Goal: Transaction & Acquisition: Purchase product/service

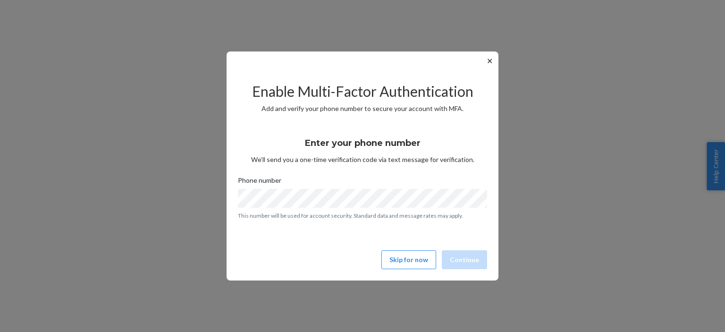
click at [582, 166] on div "✕ Enable Multi-Factor Authentication Add and verify your phone number to secure…" at bounding box center [362, 166] width 725 height 332
click at [406, 260] on button "Skip for now" at bounding box center [408, 259] width 55 height 19
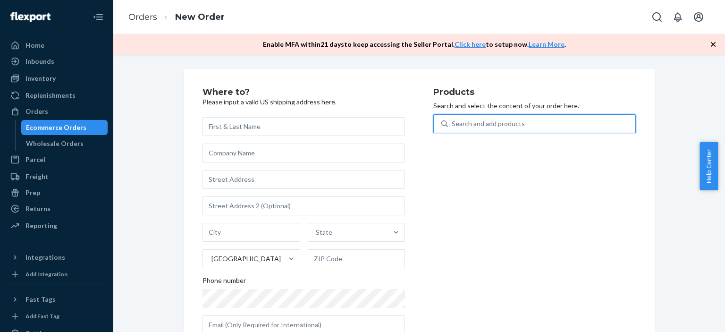
click at [500, 125] on div "Search and add products" at bounding box center [488, 123] width 73 height 9
click at [453, 125] on input "0 results available. Use Up and Down to choose options, press Enter to select t…" at bounding box center [452, 123] width 1 height 9
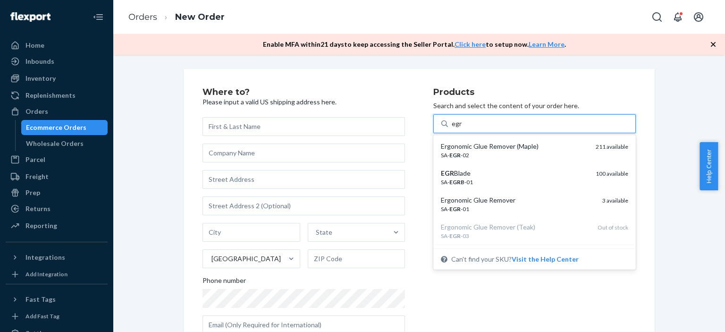
type input "egr"
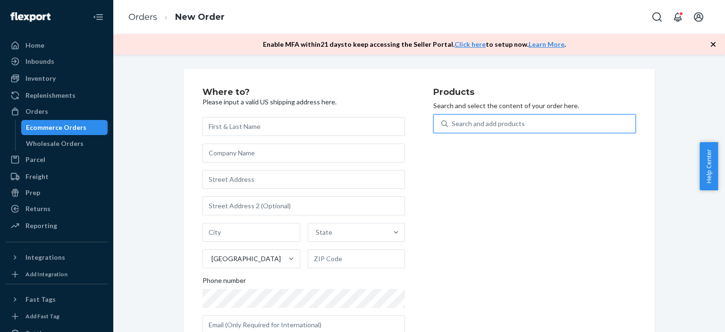
click at [493, 127] on div "Search and add products" at bounding box center [488, 123] width 73 height 9
click at [453, 127] on input "0 results available. Select is focused ,type to refine list, press Down to open…" at bounding box center [452, 123] width 1 height 9
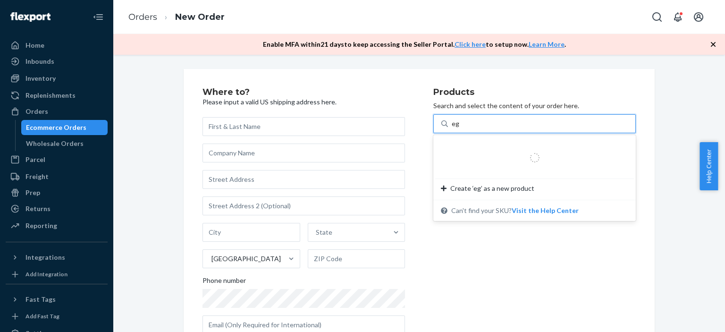
type input "egr"
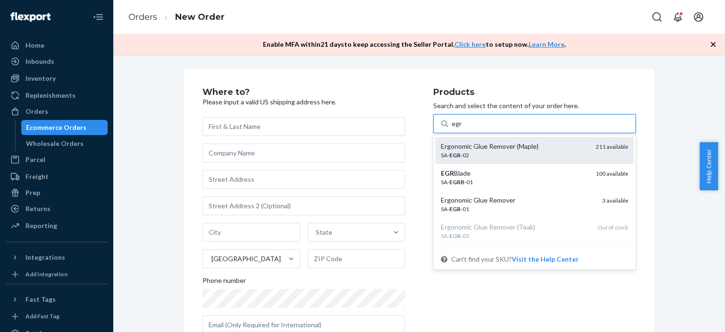
click at [496, 153] on div "SA- EGR -02" at bounding box center [514, 155] width 147 height 8
click at [462, 128] on input "egr" at bounding box center [457, 123] width 10 height 9
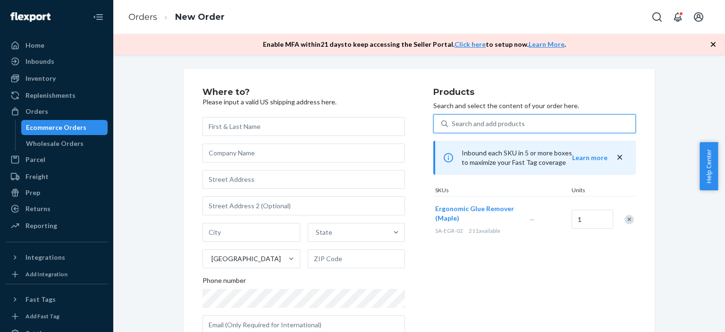
click at [464, 122] on div "Search and add products" at bounding box center [488, 123] width 73 height 9
click at [453, 122] on input "0 results available. Use Up and Down to choose options, press Enter to select t…" at bounding box center [452, 123] width 1 height 9
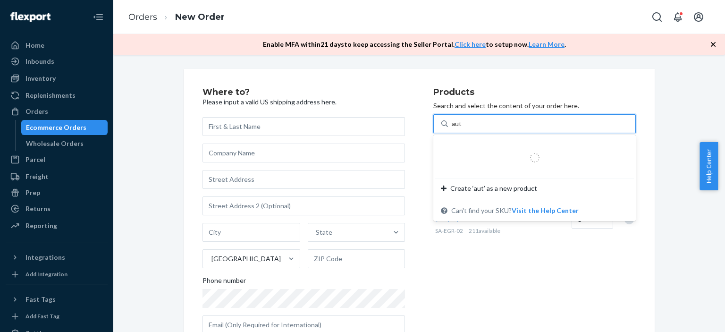
type input "auto"
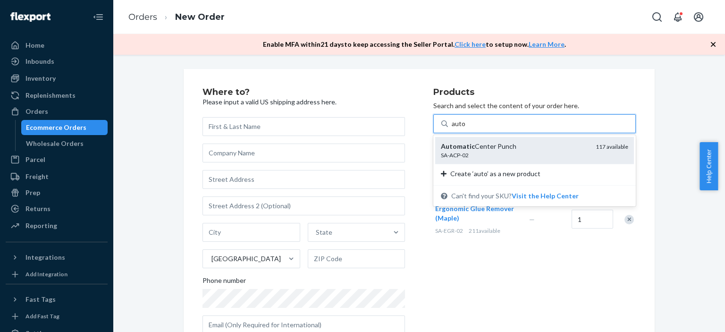
click at [466, 149] on em "Automatic" at bounding box center [458, 146] width 34 height 8
click at [466, 128] on input "auto" at bounding box center [459, 123] width 14 height 9
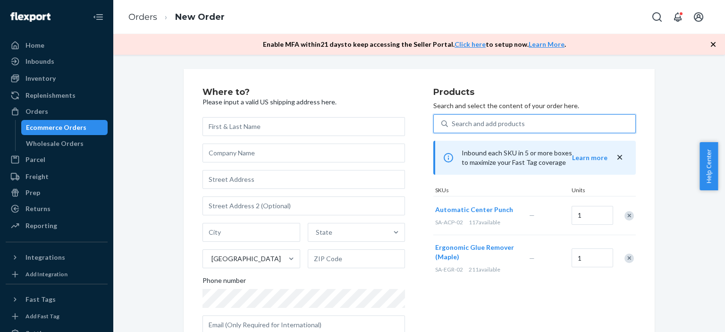
click at [477, 123] on div "Search and add products" at bounding box center [488, 123] width 73 height 9
click at [453, 123] on input "0 results available. Select is focused ,type to refine list, press Down to open…" at bounding box center [452, 123] width 1 height 9
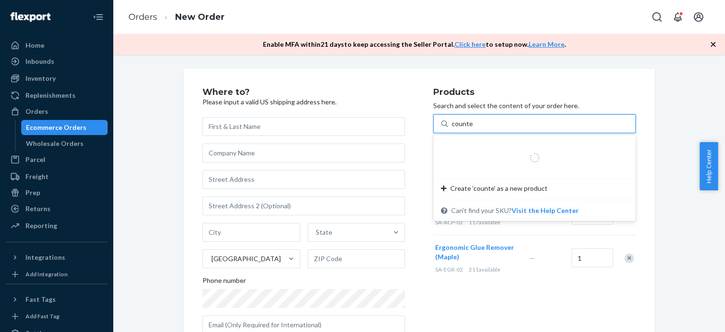
type input "counter"
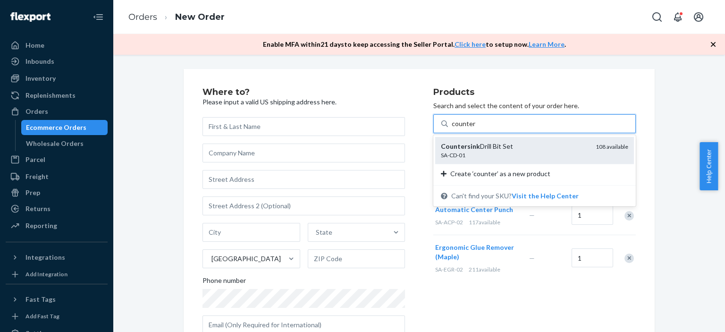
click at [478, 145] on div "Countersink Drill Bit Set" at bounding box center [514, 146] width 147 height 9
click at [475, 128] on input "counter" at bounding box center [464, 123] width 24 height 9
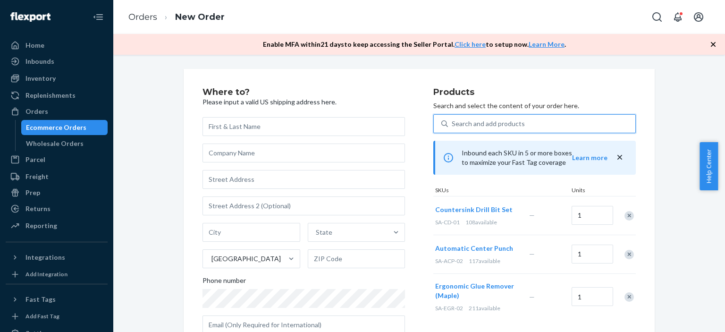
click at [486, 123] on div "Search and add products" at bounding box center [488, 123] width 73 height 9
click at [453, 123] on input "0 results available. Select is focused ,type to refine list, press Down to open…" at bounding box center [452, 123] width 1 height 9
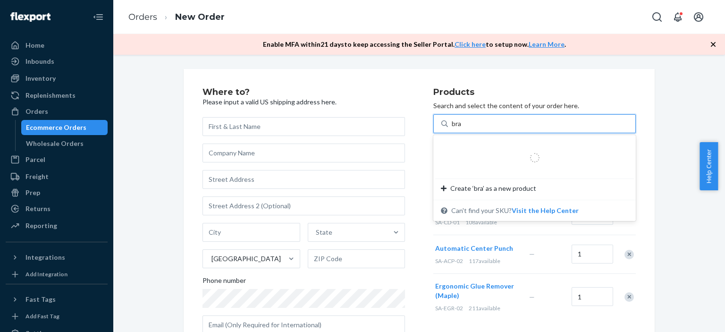
type input "brad"
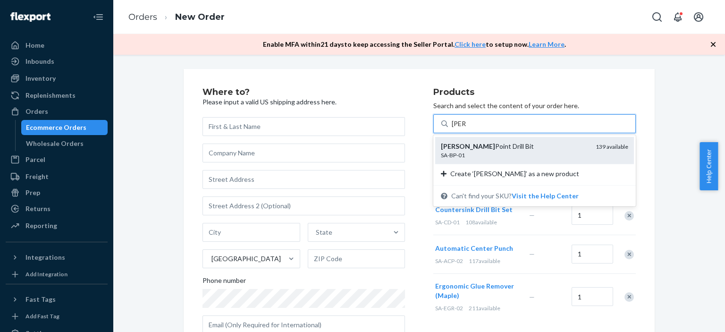
click at [499, 154] on div "SA-BP-01" at bounding box center [514, 155] width 147 height 8
click at [466, 128] on input "brad" at bounding box center [459, 123] width 14 height 9
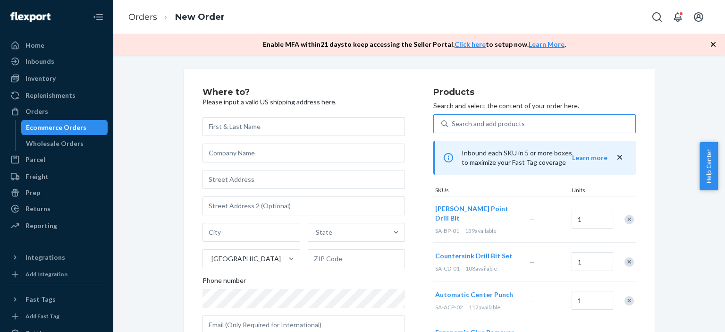
click at [678, 163] on div "Where to? Please input a valid US shipping address here. State United States Ph…" at bounding box center [419, 227] width 598 height 316
click at [222, 128] on input "text" at bounding box center [304, 126] width 203 height 19
paste input "[PERSON_NAME]"
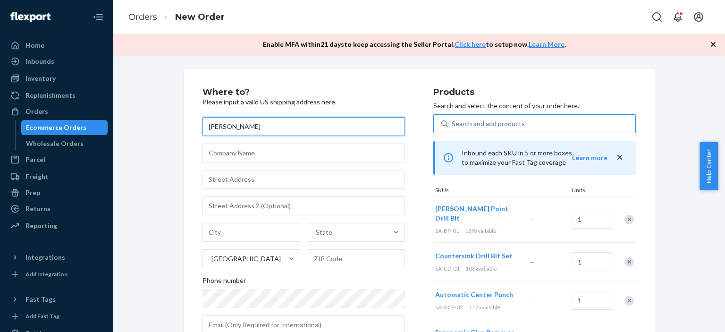
type input "[PERSON_NAME]"
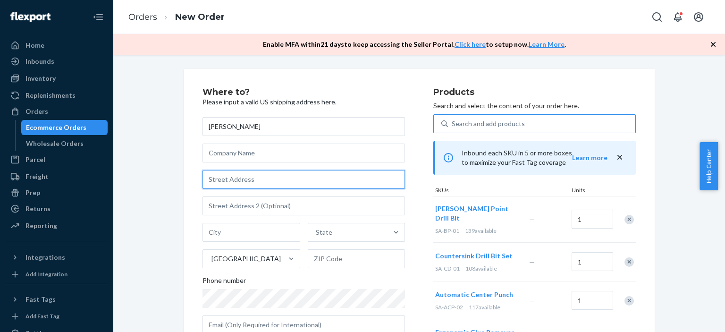
click at [237, 179] on input "text" at bounding box center [304, 179] width 203 height 19
click at [216, 177] on input "text" at bounding box center [304, 179] width 203 height 19
paste input "13222 Cook Underwood Rd PO Box 218 Underwood WA 98651"
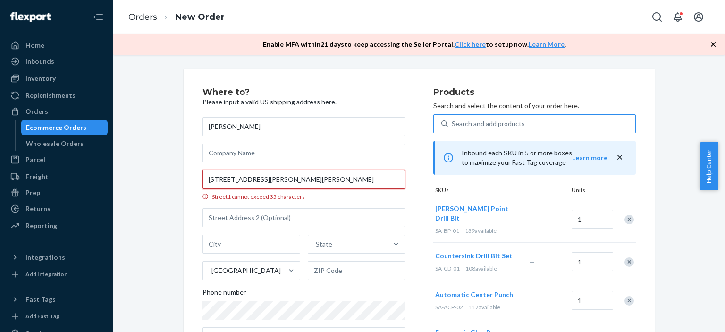
click at [386, 181] on input "13222 Cook Underwood Rd PO Box 218 Underwood WA 98651" at bounding box center [304, 179] width 203 height 19
type input "13222 Cook-Underwood Rd"
type input "Underwood"
type input "98651"
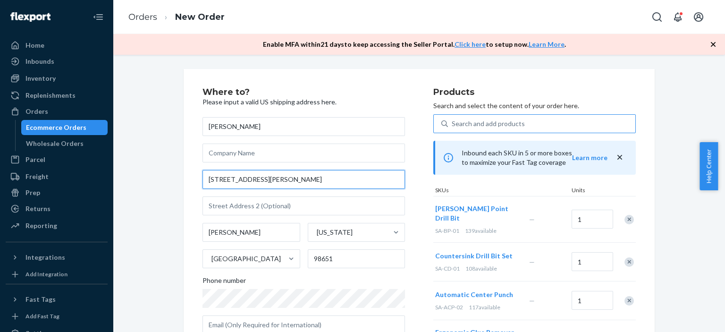
click at [304, 182] on input "13222 Cook-Underwood Rd" at bounding box center [304, 179] width 203 height 19
click at [333, 183] on input "13222 Cook-Underwood Rd PO Box" at bounding box center [304, 179] width 203 height 19
type input "13222 Cook-Underwood Rd PO Box 218"
click at [152, 239] on div "Where to? Please input a valid US shipping address here. Daniel Harkenrider 132…" at bounding box center [419, 295] width 598 height 453
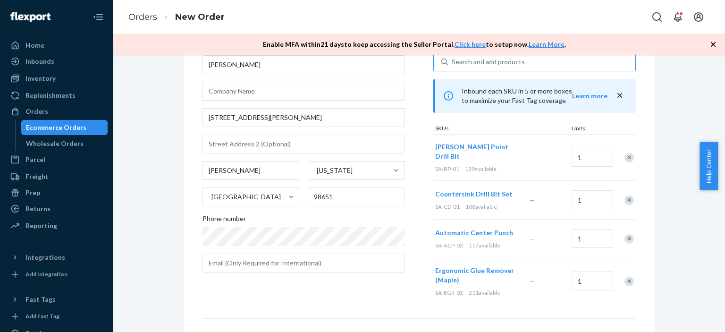
scroll to position [182, 0]
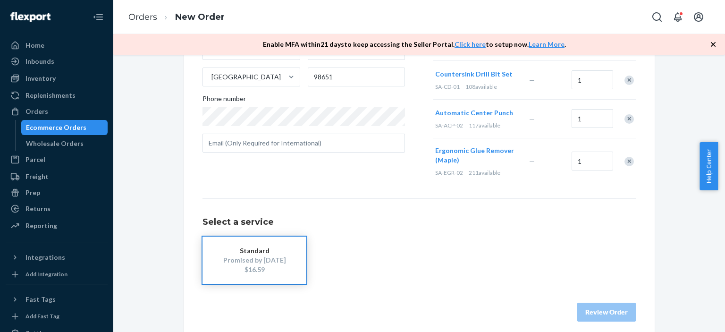
click at [381, 252] on div "Standard Promised by Oct 3, 2025 $16.59" at bounding box center [419, 260] width 433 height 47
click at [245, 255] on div "Promised by Oct 3, 2025" at bounding box center [255, 259] width 76 height 9
click at [355, 249] on div "Standard Promised by Oct 3, 2025 $16.59" at bounding box center [419, 260] width 433 height 47
click at [251, 265] on div "$16.59" at bounding box center [255, 269] width 76 height 9
click at [599, 303] on button "Review Order" at bounding box center [606, 312] width 59 height 19
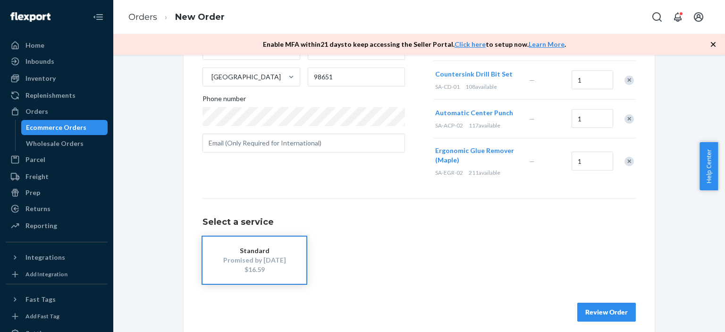
scroll to position [0, 0]
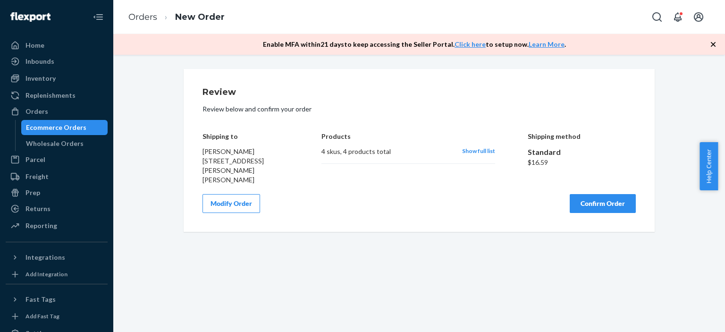
click at [244, 205] on button "Modify Order" at bounding box center [232, 203] width 58 height 19
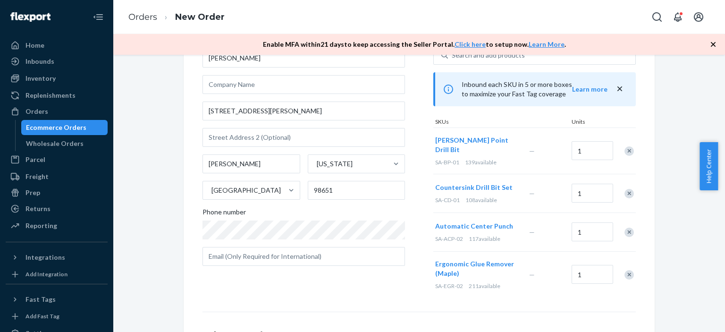
scroll to position [182, 0]
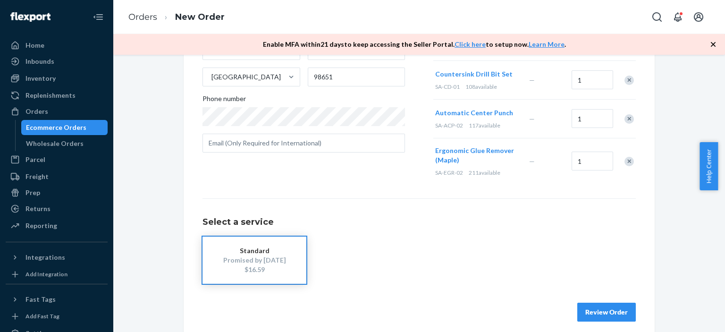
click at [270, 265] on div "$16.59" at bounding box center [255, 269] width 76 height 9
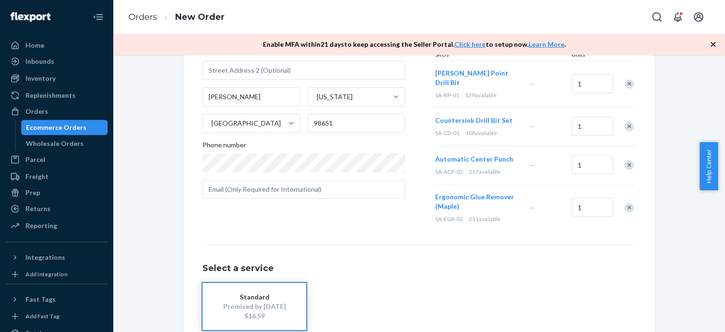
scroll to position [142, 0]
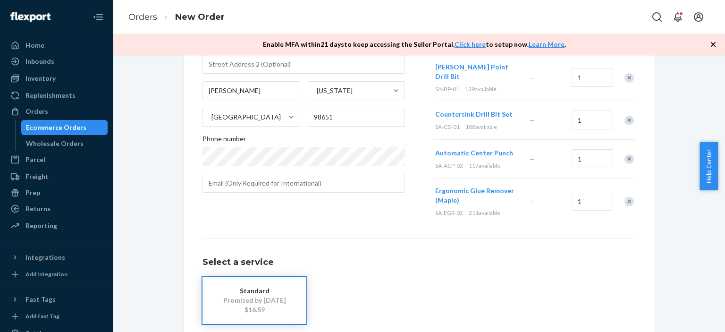
click at [433, 238] on div "Select a service Standard Promised by Oct 3, 2025 $16.59" at bounding box center [419, 280] width 433 height 85
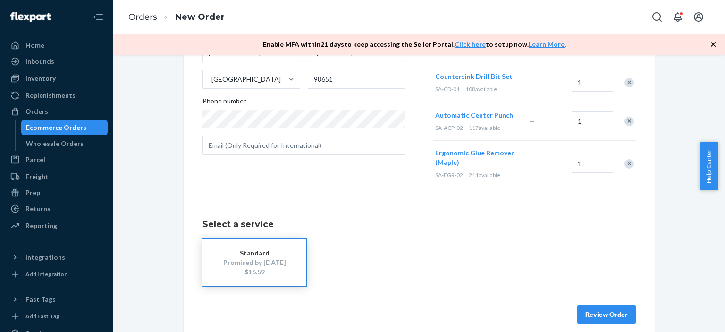
scroll to position [182, 0]
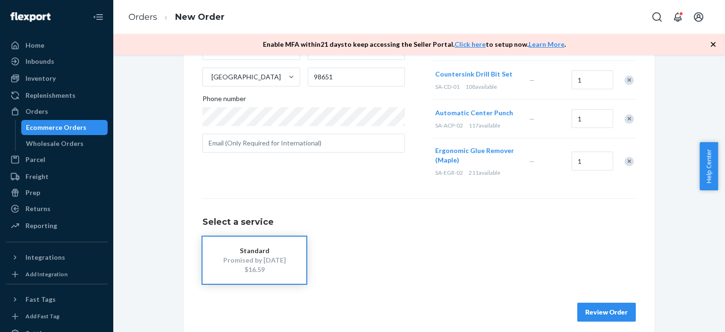
click at [593, 304] on button "Review Order" at bounding box center [606, 312] width 59 height 19
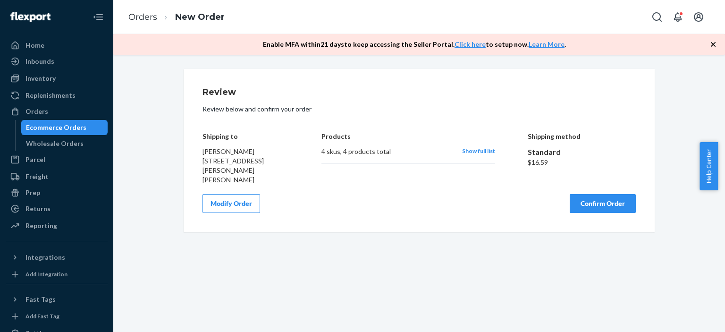
click at [612, 202] on button "Confirm Order" at bounding box center [603, 203] width 66 height 19
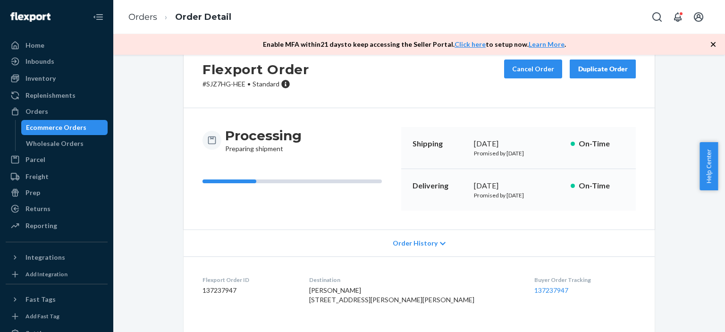
scroll to position [142, 0]
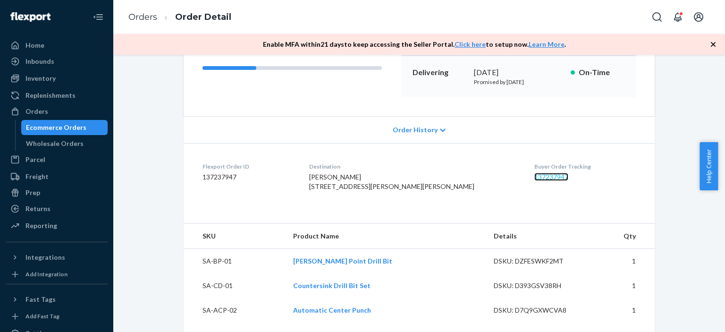
click at [534, 178] on link "137237947" at bounding box center [551, 177] width 34 height 8
click at [534, 177] on link "137237947" at bounding box center [551, 177] width 34 height 8
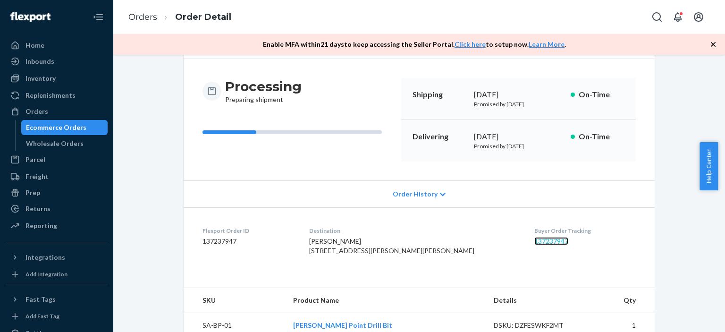
scroll to position [0, 0]
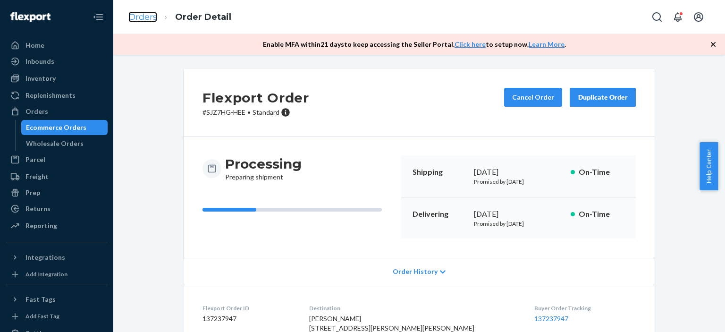
click at [142, 17] on link "Orders" at bounding box center [142, 17] width 29 height 10
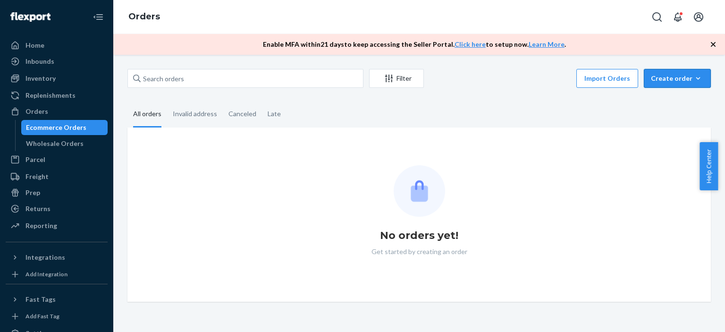
click at [668, 79] on div "Create order" at bounding box center [677, 78] width 53 height 9
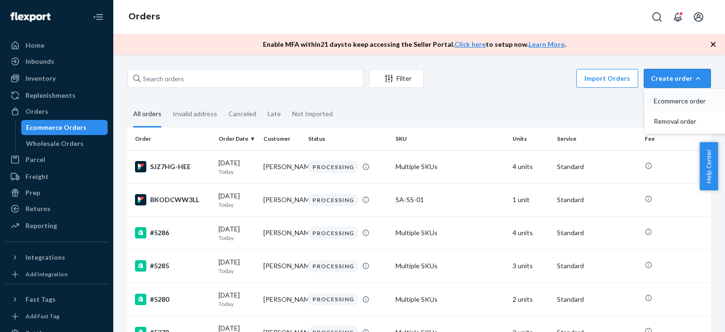
click at [675, 100] on span "Ecommerce order" at bounding box center [683, 101] width 59 height 7
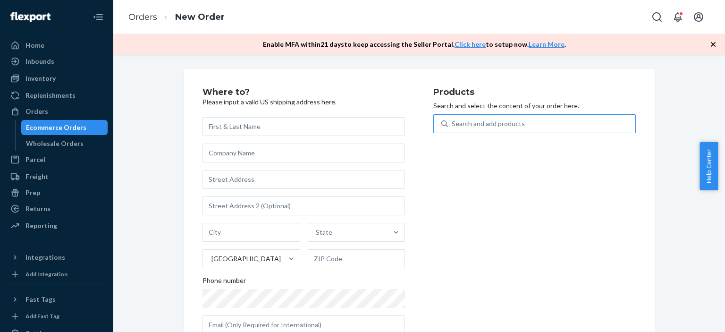
click at [521, 123] on div "Search and add products" at bounding box center [541, 123] width 187 height 17
click at [453, 123] on input "Search and add products" at bounding box center [452, 123] width 1 height 9
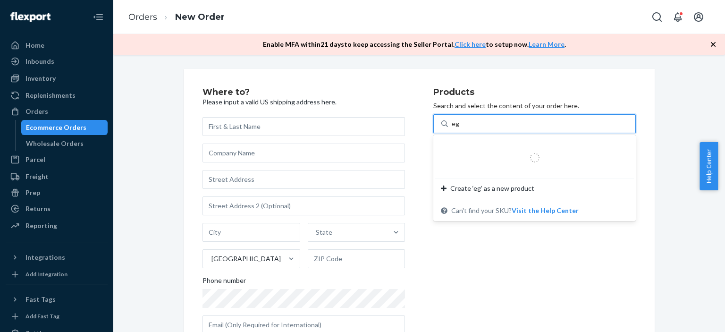
type input "egr"
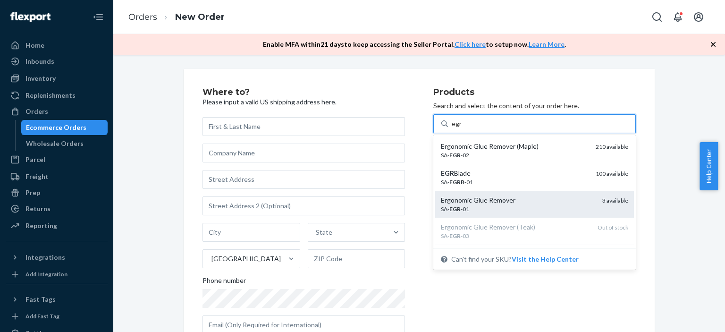
click at [501, 207] on div "SA- EGR -01" at bounding box center [518, 209] width 154 height 8
click at [462, 128] on input "egr" at bounding box center [457, 123] width 10 height 9
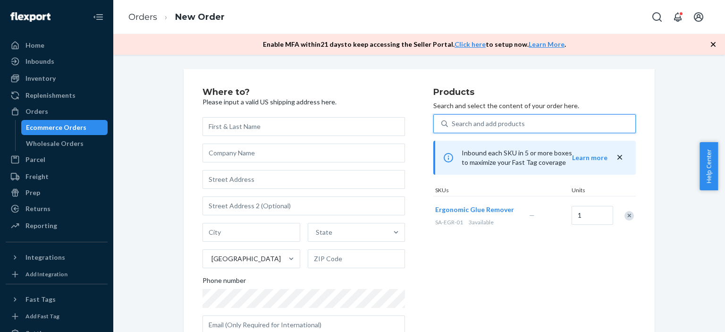
click at [503, 126] on div "Search and add products" at bounding box center [488, 123] width 73 height 9
click at [453, 126] on input "0 results available. Select is focused ,type to refine list, press Down to open…" at bounding box center [452, 123] width 1 height 9
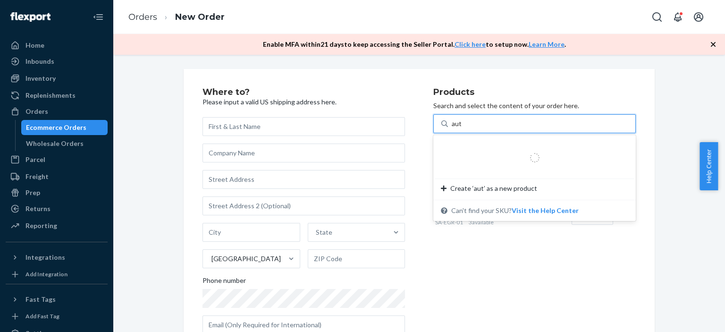
type input "auto"
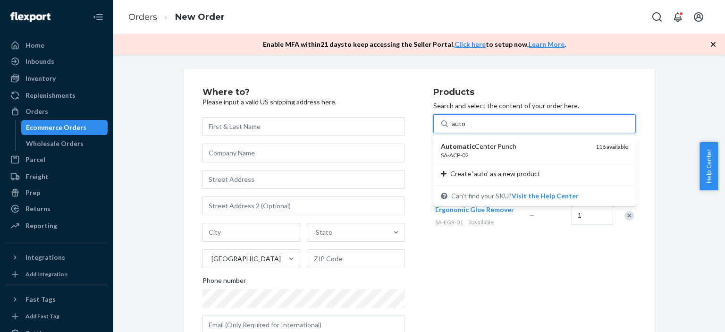
drag, startPoint x: 517, startPoint y: 151, endPoint x: 515, endPoint y: 144, distance: 6.6
click at [517, 151] on div "Automatic Center Punch SA-ACP-02" at bounding box center [514, 150] width 147 height 17
click at [466, 128] on input "auto" at bounding box center [459, 123] width 14 height 9
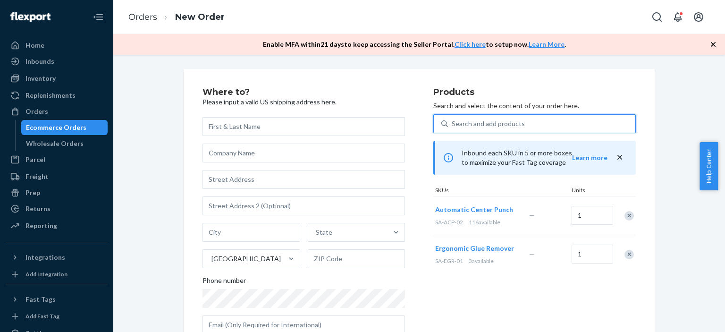
click at [506, 120] on div "Search and add products" at bounding box center [488, 123] width 73 height 9
click at [453, 120] on input "0 results available. Select is focused ,type to refine list, press Down to open…" at bounding box center [452, 123] width 1 height 9
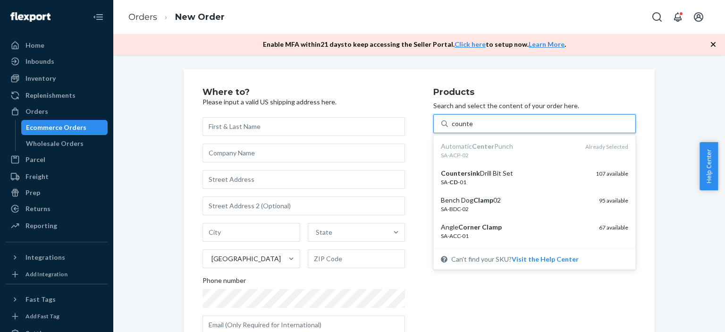
type input "counter"
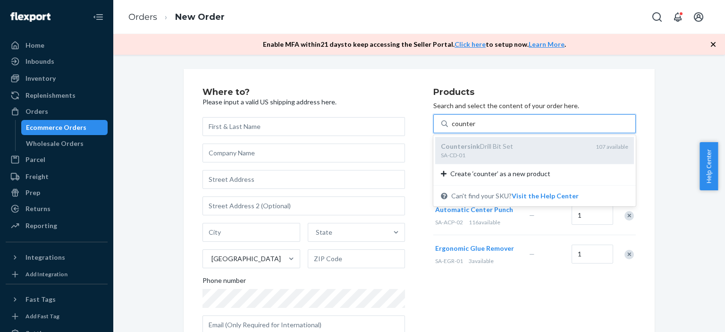
click at [476, 155] on div "SA-CD-01" at bounding box center [514, 155] width 147 height 8
click at [475, 128] on input "counter" at bounding box center [464, 123] width 24 height 9
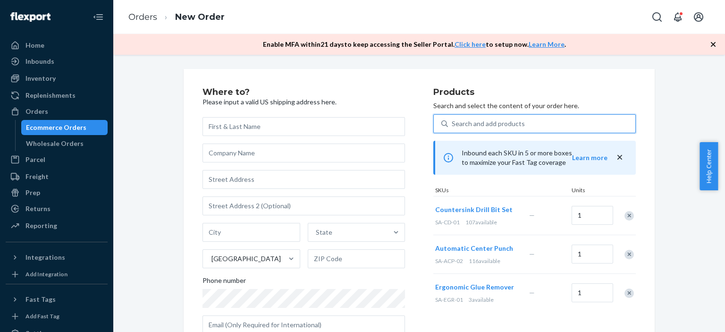
click at [479, 125] on div "Search and add products" at bounding box center [488, 123] width 73 height 9
click at [453, 125] on input "0 results available. Select is focused ,type to refine list, press Down to open…" at bounding box center [452, 123] width 1 height 9
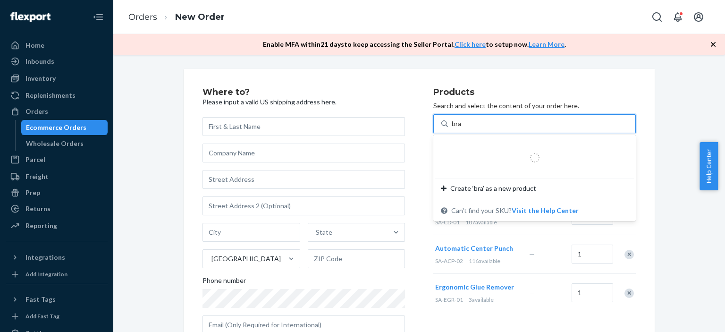
type input "brad"
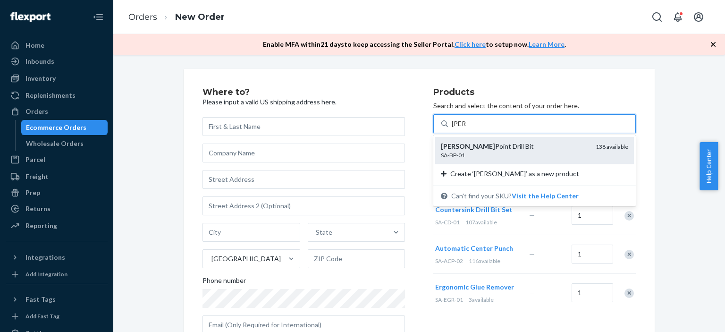
click at [492, 150] on div "Brad Point Drill Bit" at bounding box center [514, 146] width 147 height 9
click at [466, 128] on input "brad" at bounding box center [459, 123] width 14 height 9
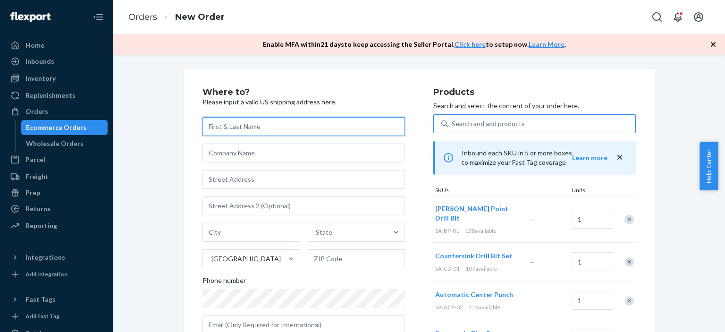
click at [225, 127] on input "text" at bounding box center [304, 126] width 203 height 19
paste input "[PERSON_NAME]"
type input "[PERSON_NAME]"
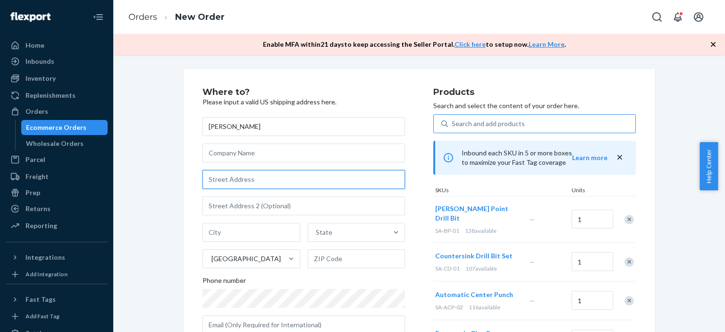
click at [280, 179] on input "text" at bounding box center [304, 179] width 203 height 19
click at [221, 182] on input "text" at bounding box center [304, 179] width 203 height 19
paste input "878 Cherry Street Perrysburg OH 43551"
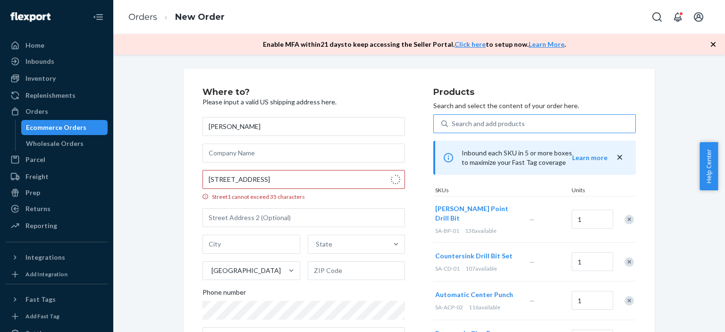
type input "878 Cherry St"
type input "Perrysburg"
type input "43551"
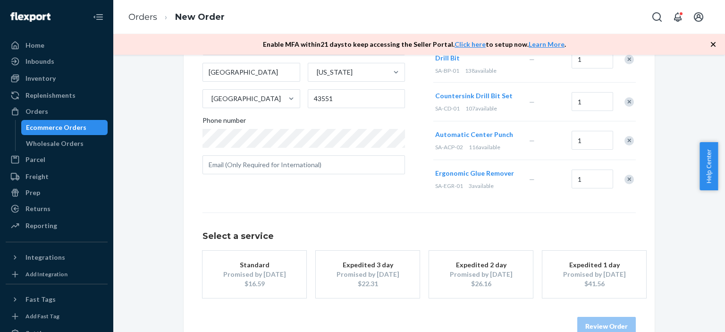
scroll to position [174, 0]
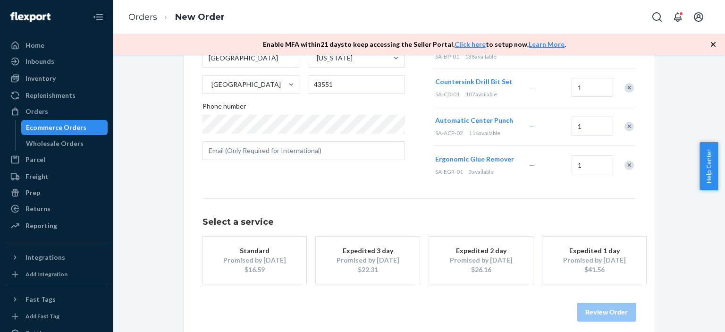
click at [378, 265] on div "$22.31" at bounding box center [368, 269] width 76 height 9
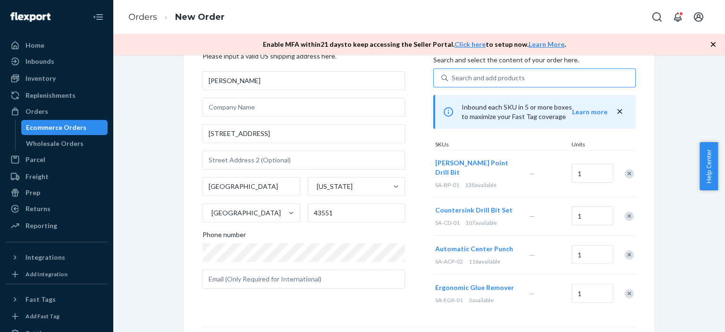
scroll to position [47, 0]
click at [674, 256] on div "Where to? Please input a valid US shipping address here. Jeffery Rutter 878 Che…" at bounding box center [419, 245] width 598 height 446
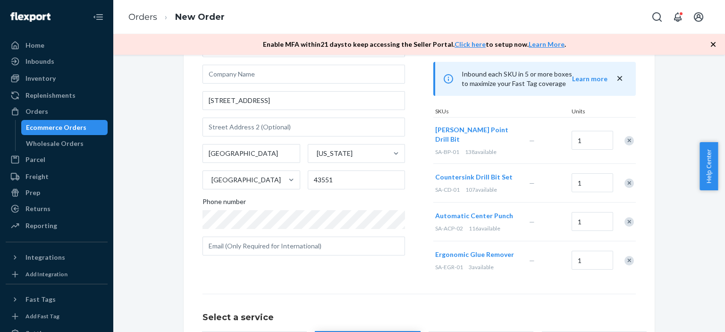
scroll to position [174, 0]
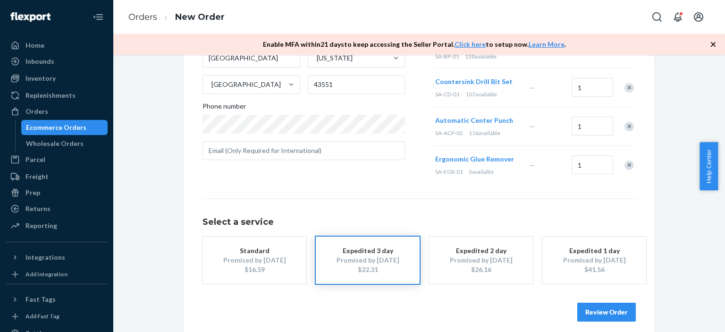
click at [610, 305] on button "Review Order" at bounding box center [606, 312] width 59 height 19
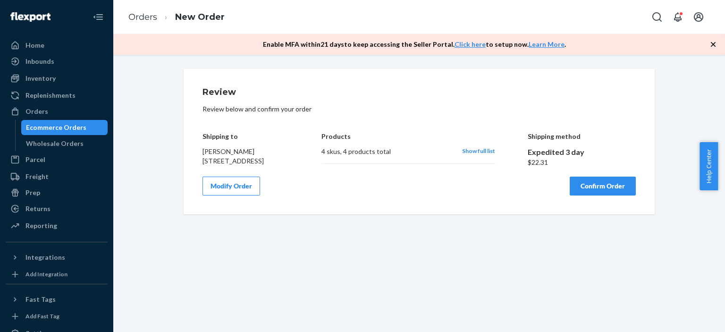
click at [584, 193] on button "Confirm Order" at bounding box center [603, 186] width 66 height 19
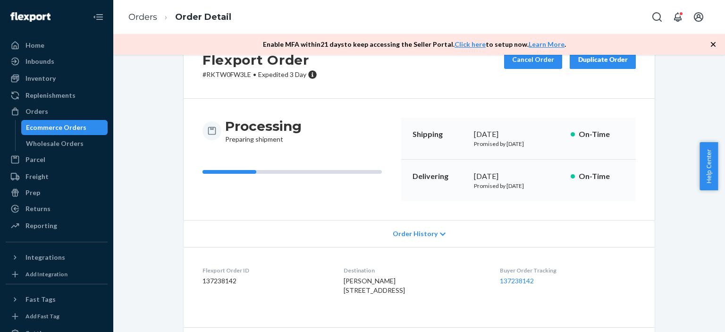
scroll to position [142, 0]
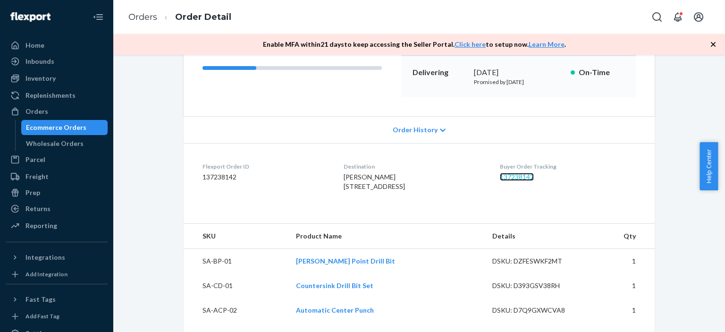
click at [531, 177] on link "137238142" at bounding box center [517, 177] width 34 height 8
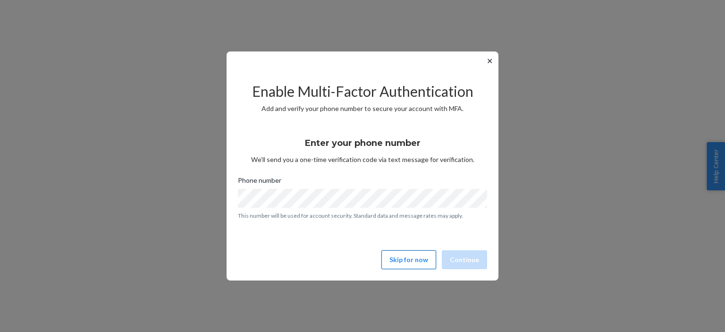
click at [421, 260] on button "Skip for now" at bounding box center [408, 259] width 55 height 19
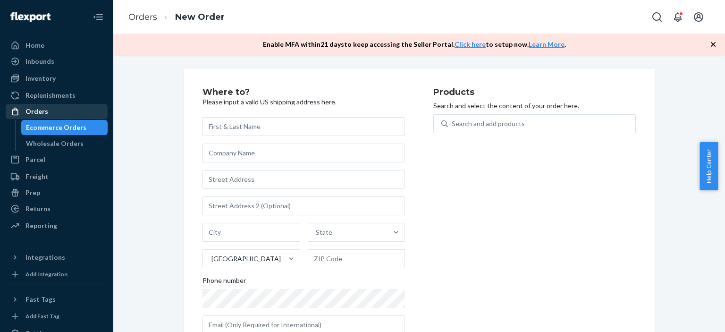
click at [57, 111] on div "Orders" at bounding box center [57, 111] width 100 height 13
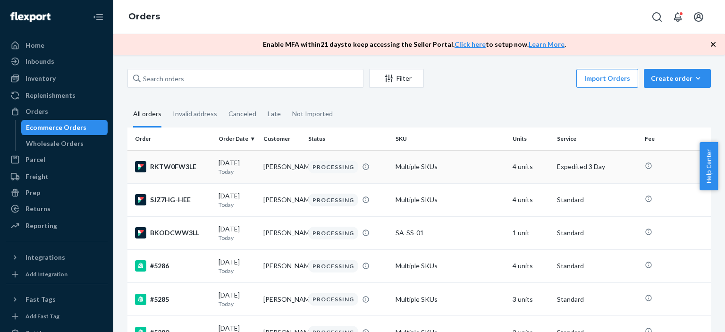
click at [334, 169] on div "PROCESSING" at bounding box center [333, 167] width 50 height 13
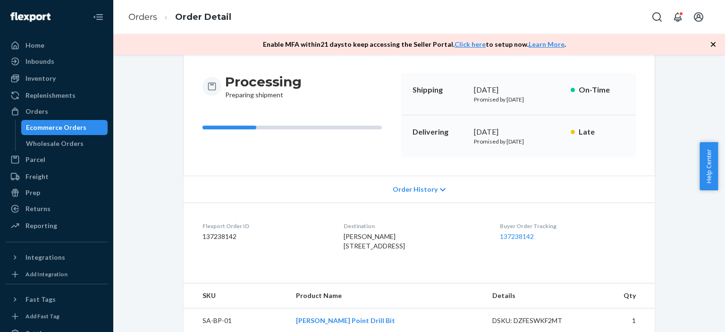
scroll to position [94, 0]
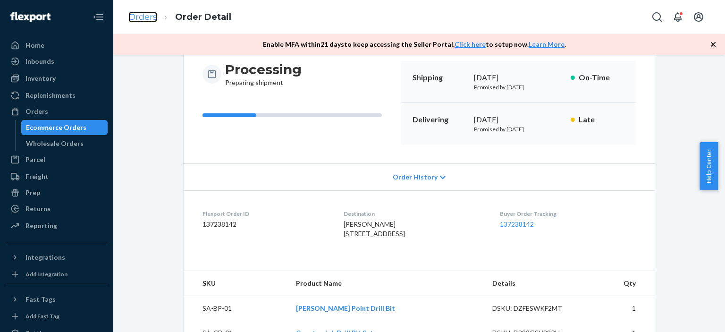
click at [137, 16] on link "Orders" at bounding box center [142, 17] width 29 height 10
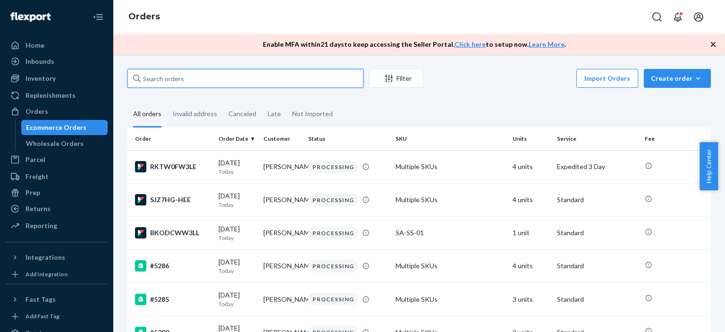
click at [292, 79] on input "text" at bounding box center [245, 78] width 236 height 19
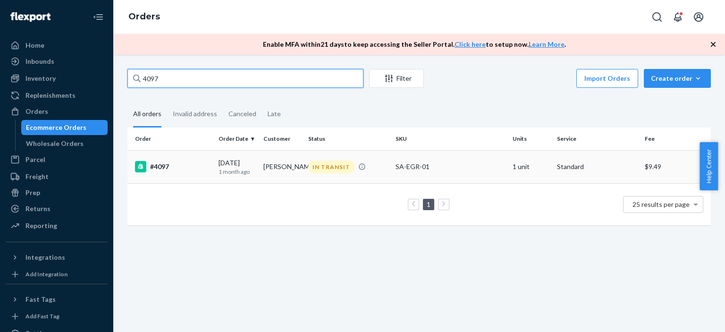
type input "4097"
click at [330, 171] on div "IN TRANSIT" at bounding box center [331, 167] width 46 height 13
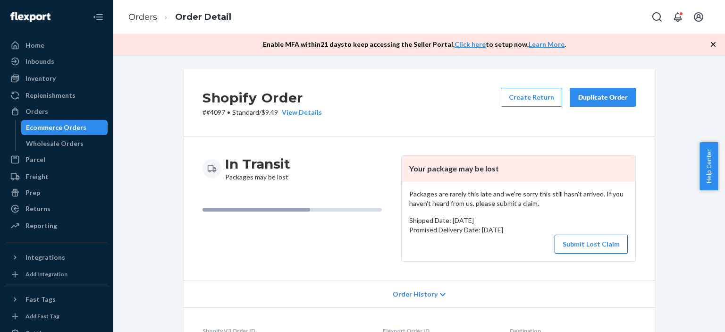
click at [581, 244] on button "Submit Lost Claim" at bounding box center [591, 244] width 73 height 19
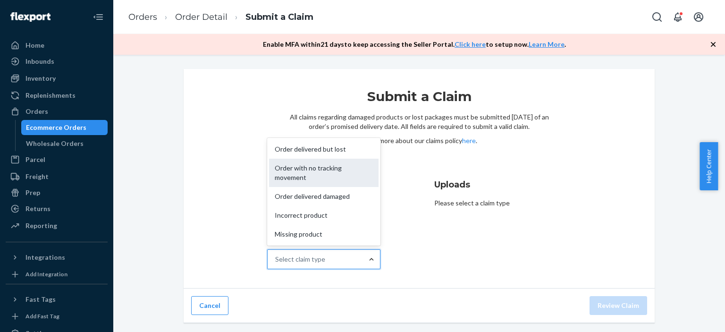
click at [332, 171] on div "Order with no tracking movement" at bounding box center [324, 173] width 110 height 28
click at [276, 254] on input "Why are you submitting a claim? option Order with no tracking movement focused,…" at bounding box center [275, 258] width 1 height 9
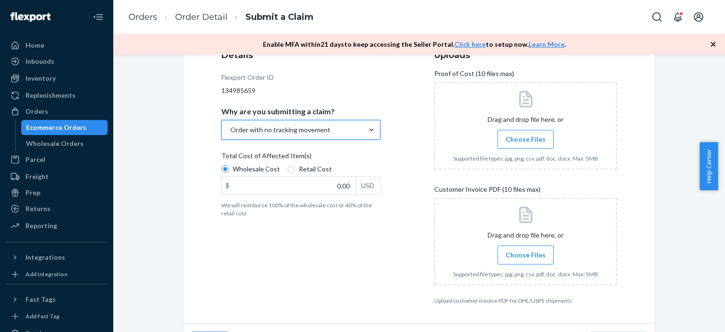
scroll to position [142, 0]
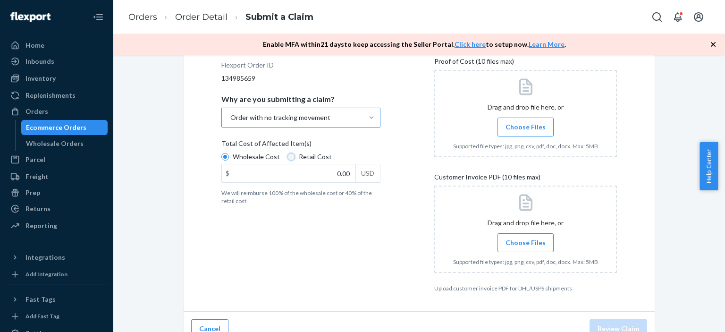
click at [288, 156] on input "Retail Cost" at bounding box center [292, 157] width 8 height 8
radio input "true"
radio input "false"
click at [330, 173] on input "0.00" at bounding box center [289, 173] width 134 height 18
click at [346, 172] on input "44.00" at bounding box center [289, 173] width 134 height 18
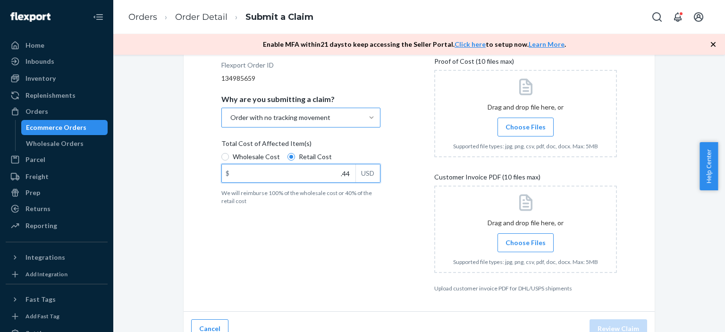
type input ".44"
click at [345, 173] on input ".44" at bounding box center [289, 173] width 134 height 18
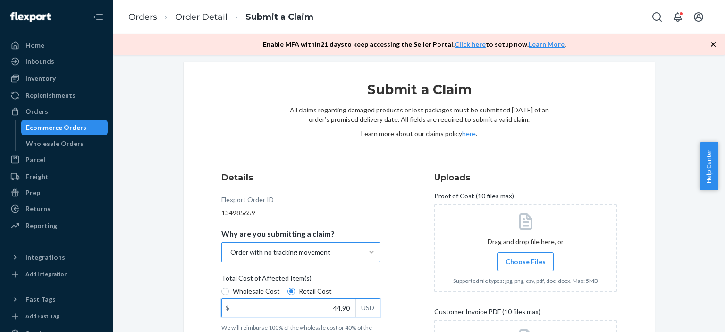
scroll to position [0, 0]
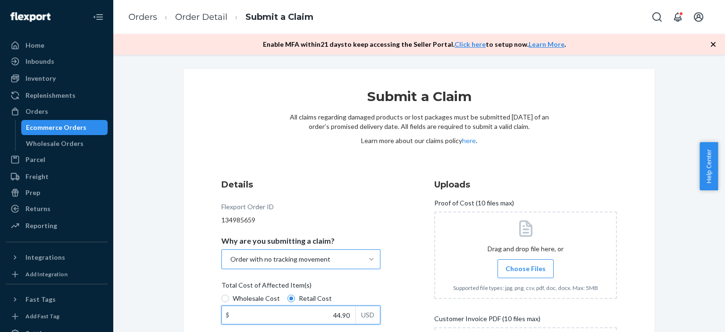
type input "44.90"
click at [506, 271] on span "Choose Files" at bounding box center [526, 268] width 40 height 9
click at [525, 271] on input "Choose Files" at bounding box center [525, 268] width 0 height 10
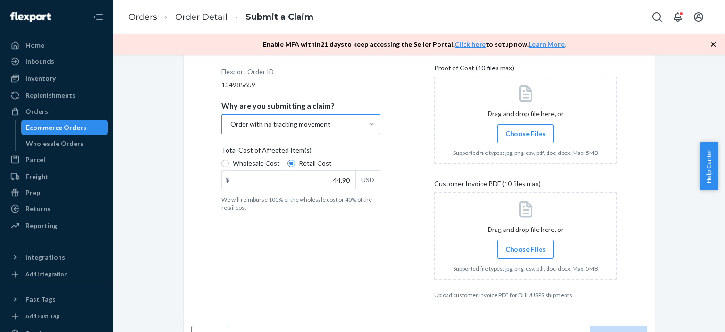
scroll to position [155, 0]
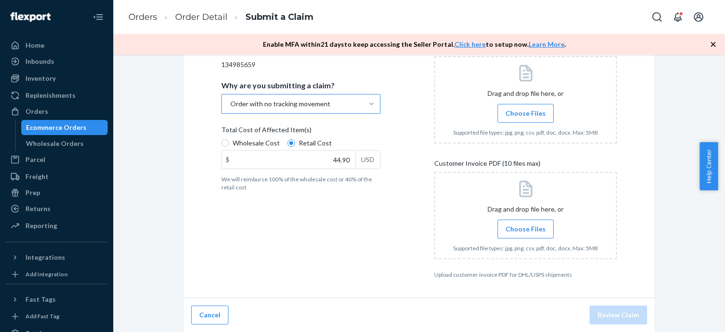
click at [523, 113] on span "Choose Files" at bounding box center [526, 113] width 40 height 9
click at [525, 113] on input "Choose Files" at bounding box center [525, 113] width 0 height 10
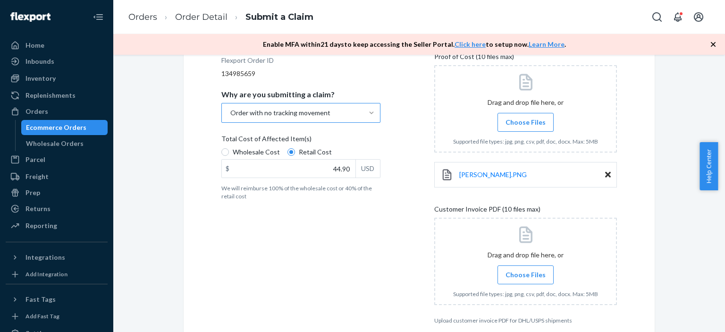
scroll to position [145, 0]
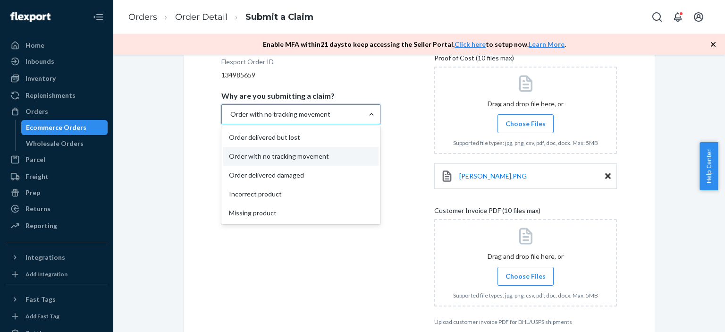
click at [306, 264] on div "Details Flexport Order ID 134985659 Why are you submitting a claim? option Orde…" at bounding box center [312, 180] width 183 height 304
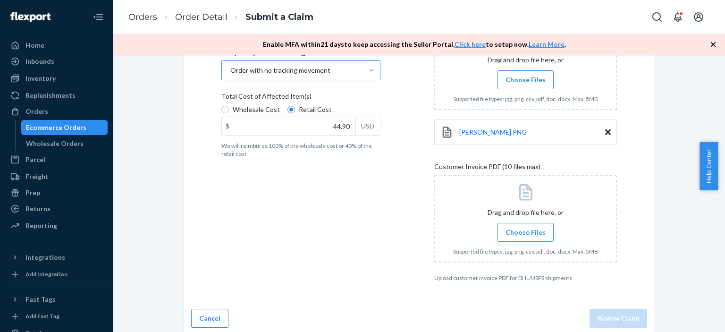
scroll to position [192, 0]
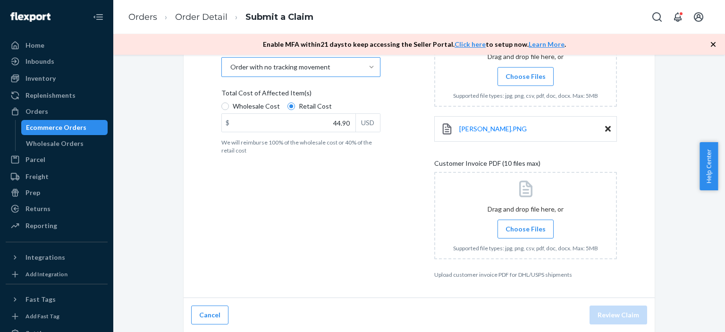
click at [526, 230] on span "Choose Files" at bounding box center [526, 228] width 40 height 9
click at [526, 230] on input "Choose Files" at bounding box center [525, 229] width 0 height 10
click at [519, 227] on span "Choose Files" at bounding box center [526, 228] width 40 height 9
click at [525, 227] on input "Choose Files" at bounding box center [525, 229] width 0 height 10
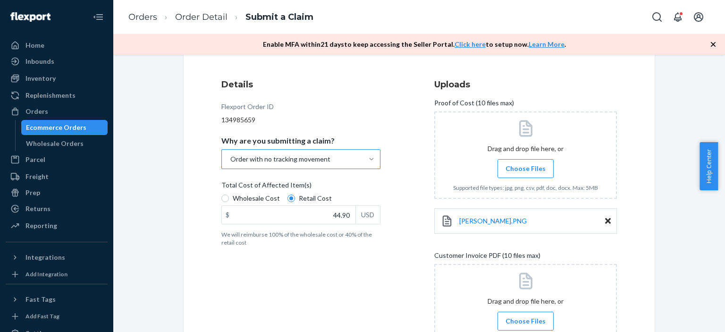
scroll to position [98, 0]
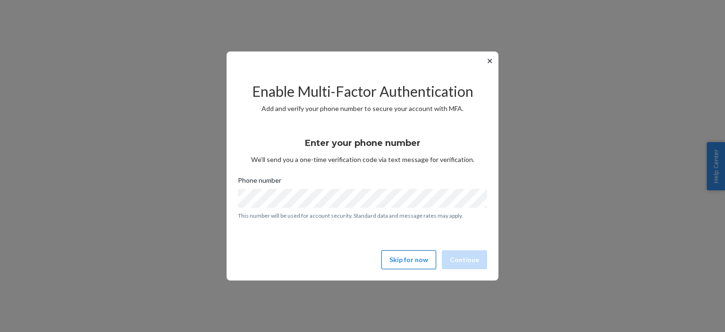
click at [424, 260] on button "Skip for now" at bounding box center [408, 259] width 55 height 19
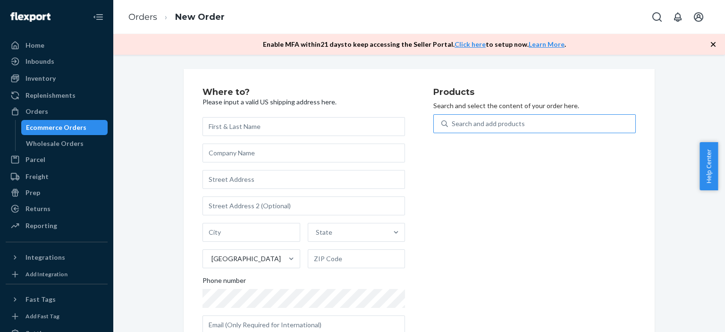
click at [472, 122] on div "Search and add products" at bounding box center [488, 123] width 73 height 9
click at [453, 122] on input "Search and add products" at bounding box center [452, 123] width 1 height 9
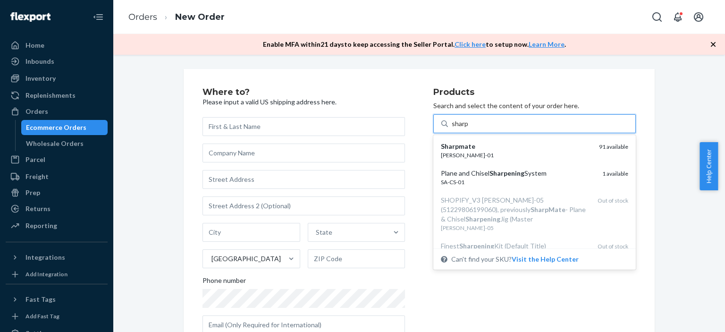
type input "sharp"
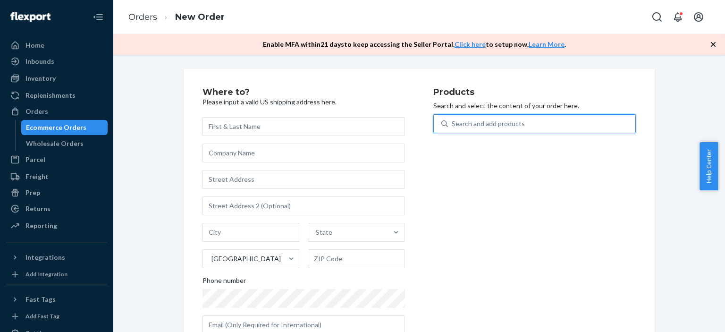
click at [507, 122] on div "Search and add products" at bounding box center [488, 123] width 73 height 9
click at [453, 122] on input "0 results available. Use Up and Down to choose options, press Enter to select t…" at bounding box center [452, 123] width 1 height 9
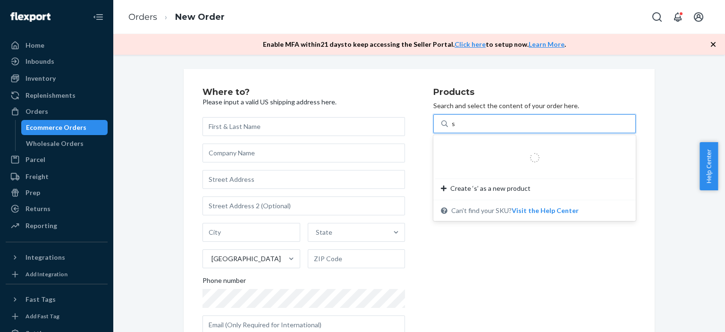
type input "sh"
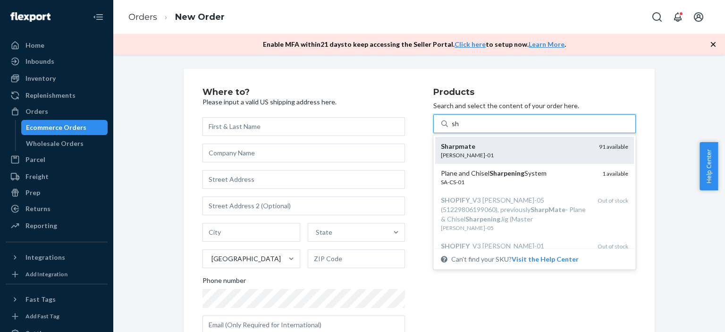
click at [509, 147] on div "Sharpmate" at bounding box center [516, 146] width 151 height 9
click at [459, 128] on input "sh" at bounding box center [456, 123] width 8 height 9
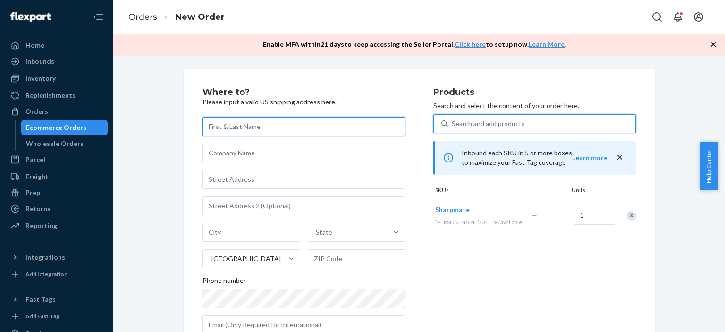
click at [238, 130] on input "text" at bounding box center [304, 126] width 203 height 19
click at [233, 128] on input "text" at bounding box center [304, 126] width 203 height 19
paste input "Howard Johnson"
type input "Howard Johnson"
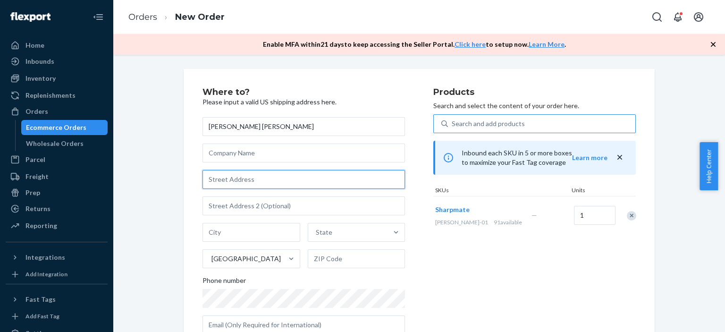
click at [244, 180] on input "text" at bounding box center [304, 179] width 203 height 19
click at [220, 180] on input "text" at bounding box center [304, 179] width 203 height 19
click at [222, 183] on input "text" at bounding box center [304, 179] width 203 height 19
paste input "1041 Blueberry Court Crowley TX 76036"
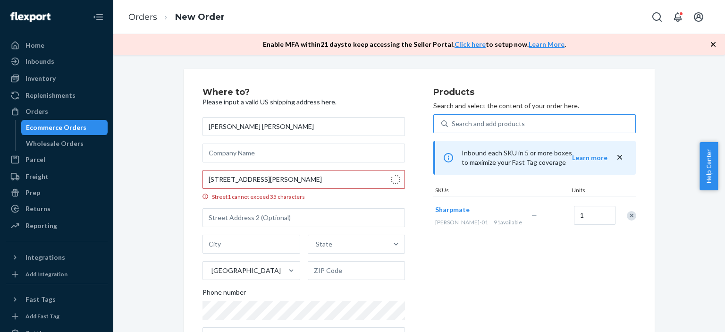
type input "1041 Blueberry Ct"
type input "Crowley"
type input "76036"
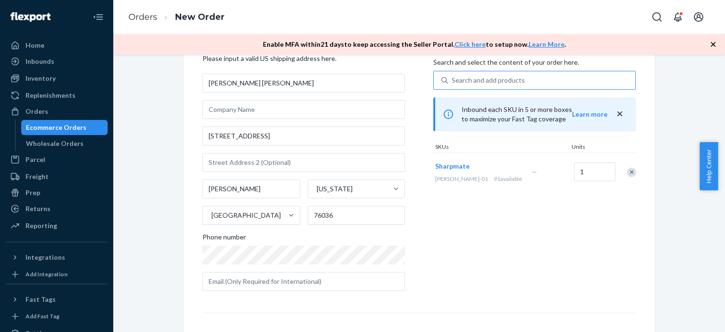
scroll to position [47, 0]
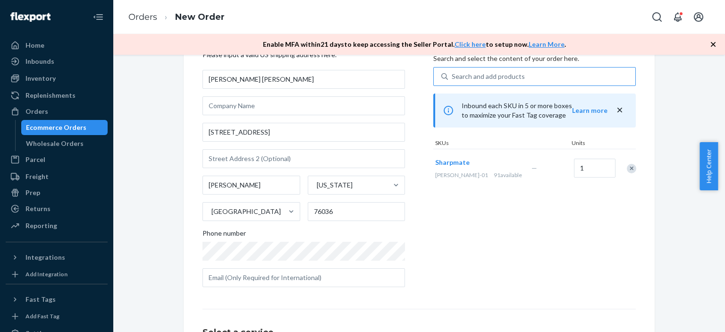
click at [538, 261] on div "Products Search and select the content of your order here. Search and add produ…" at bounding box center [534, 168] width 203 height 254
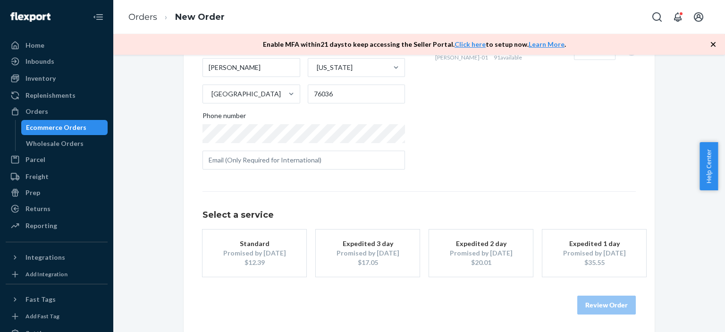
scroll to position [166, 0]
click at [236, 247] on div "Promised by Oct 3, 2025" at bounding box center [255, 251] width 76 height 9
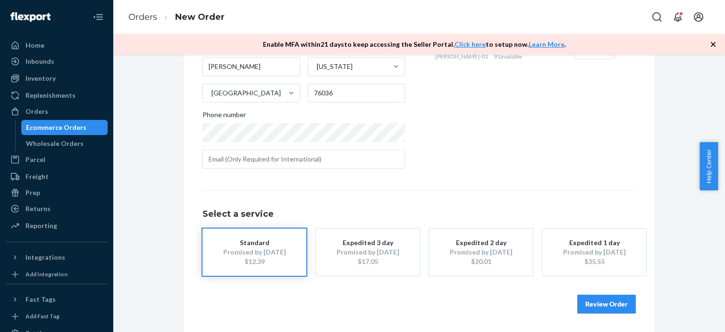
click at [612, 304] on button "Review Order" at bounding box center [606, 304] width 59 height 19
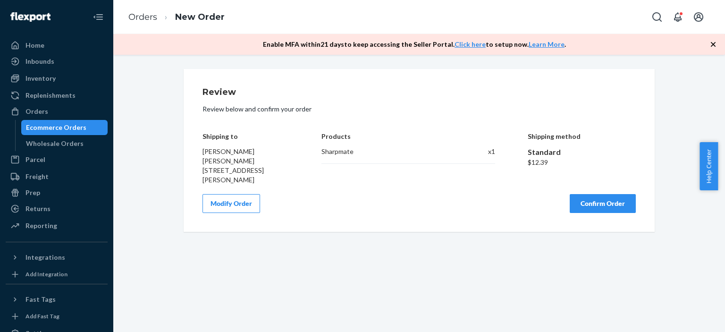
scroll to position [0, 0]
click at [598, 194] on button "Confirm Order" at bounding box center [603, 203] width 66 height 19
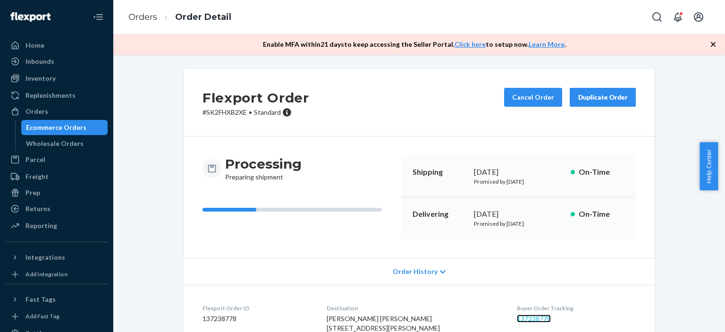
click at [529, 318] on link "137238778" at bounding box center [534, 318] width 34 height 8
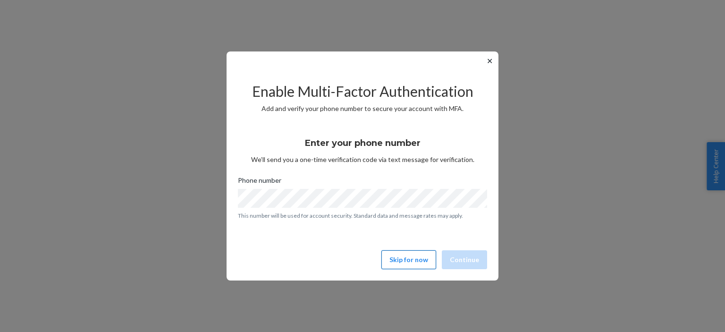
click at [412, 262] on button "Skip for now" at bounding box center [408, 259] width 55 height 19
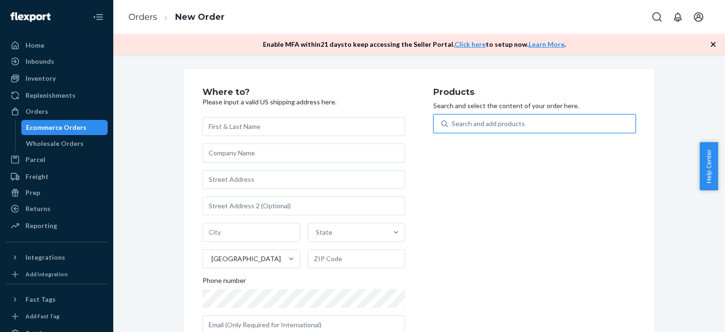
click at [501, 123] on div "Search and add products" at bounding box center [488, 123] width 73 height 9
click at [453, 123] on input "0 results available. Use Up and Down to choose options, press Enter to select t…" at bounding box center [452, 123] width 1 height 9
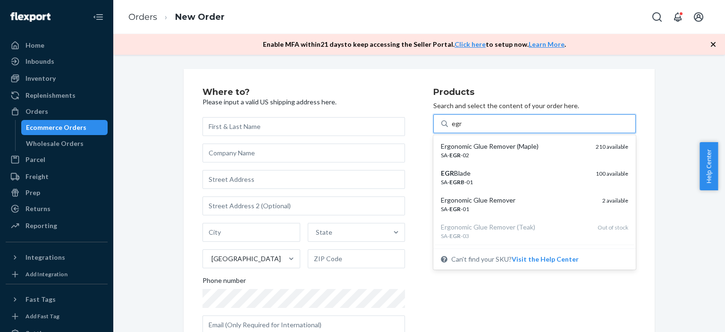
type input "egr"
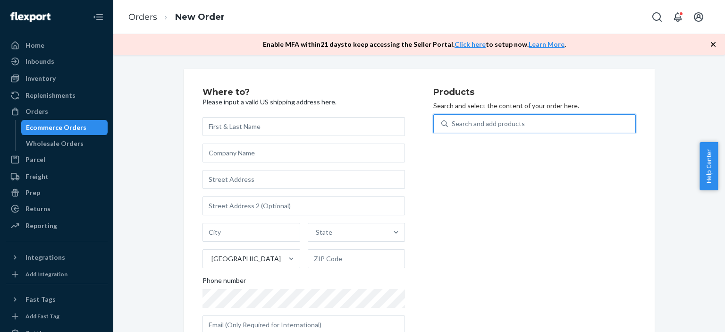
click at [486, 128] on div "Search and add products" at bounding box center [488, 123] width 73 height 9
click at [453, 128] on input "0 results available. Select is focused ,type to refine list, press Down to open…" at bounding box center [452, 123] width 1 height 9
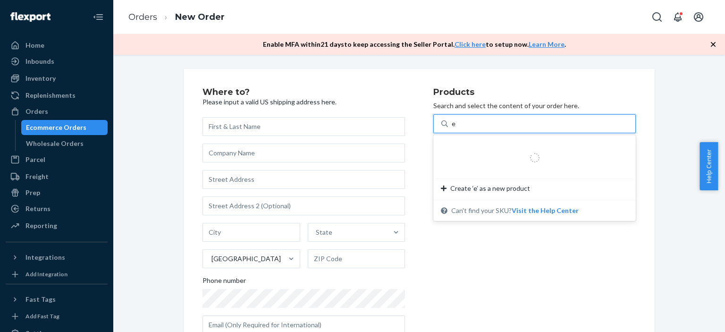
type input "egr"
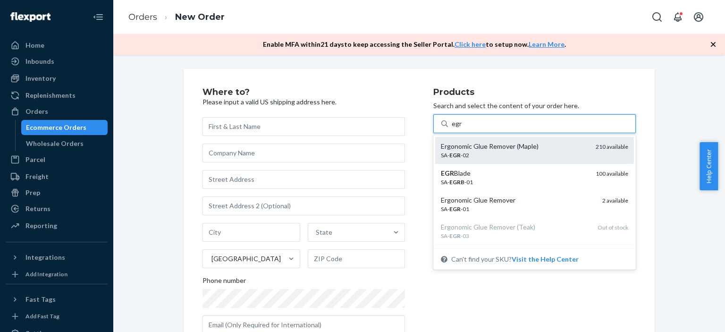
click at [489, 151] on div "SA- EGR -02" at bounding box center [514, 155] width 147 height 8
click at [462, 128] on input "egr" at bounding box center [457, 123] width 10 height 9
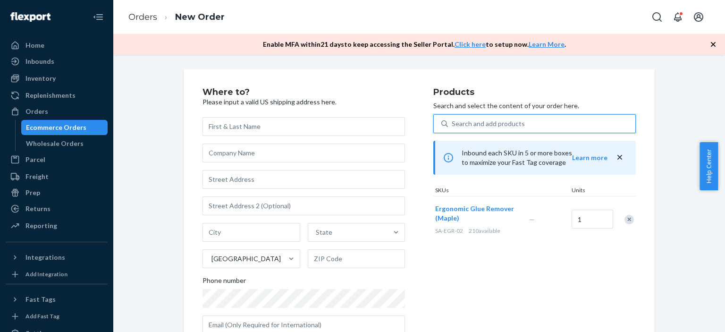
click at [495, 122] on div "Search and add products" at bounding box center [488, 123] width 73 height 9
click at [453, 122] on input "0 results available. Use Up and Down to choose options, press Enter to select t…" at bounding box center [452, 123] width 1 height 9
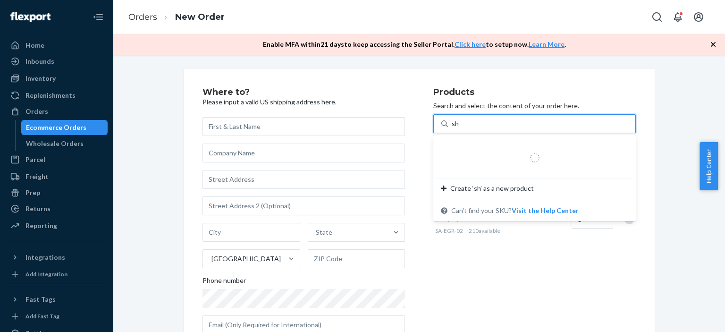
type input "shar"
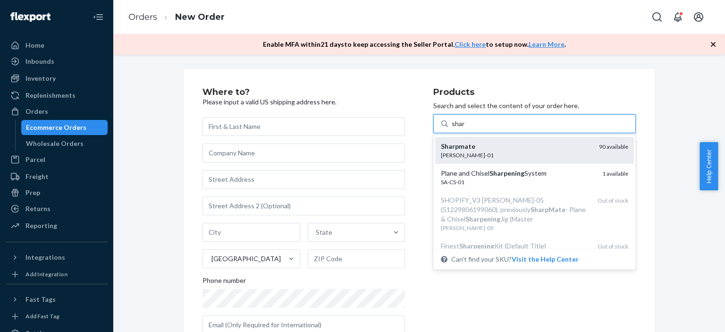
click at [491, 150] on div "Sharpmate" at bounding box center [516, 146] width 151 height 9
click at [465, 128] on input "shar" at bounding box center [459, 123] width 14 height 9
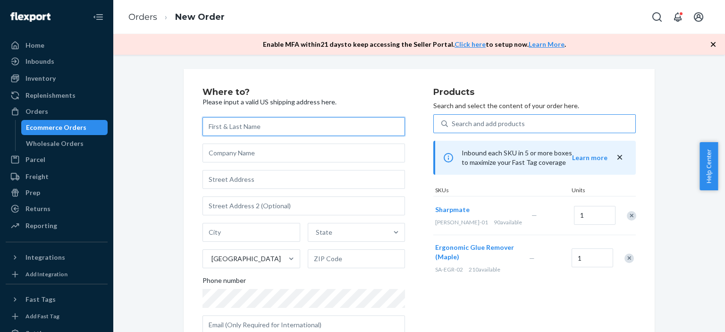
click at [229, 127] on input "text" at bounding box center [304, 126] width 203 height 19
paste input "[PERSON_NAME]"
type input "[PERSON_NAME]"
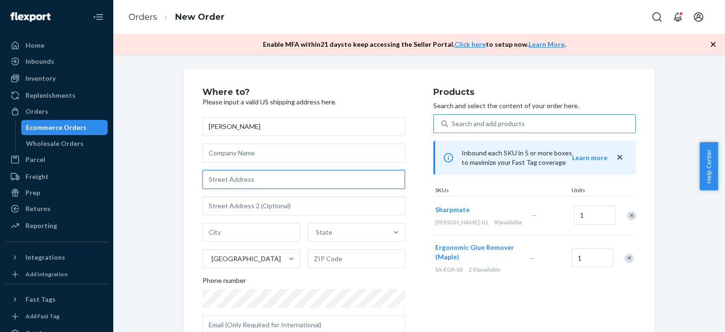
click at [245, 181] on input "text" at bounding box center [304, 179] width 203 height 19
click at [218, 180] on input "text" at bounding box center [304, 179] width 203 height 19
paste input "129 Rendezvous Lane Barnstable MA 02630"
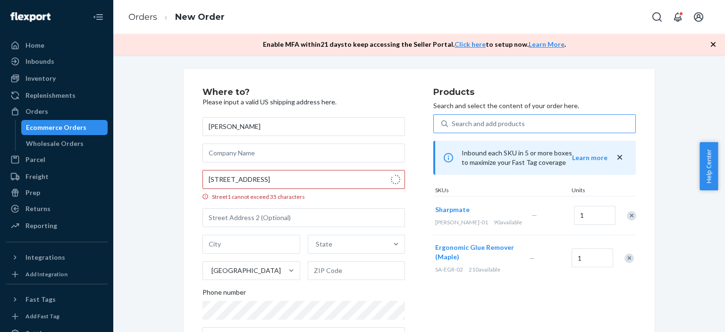
type input "129 Rendezvous Ln"
type input "Barnstable"
type input "02630"
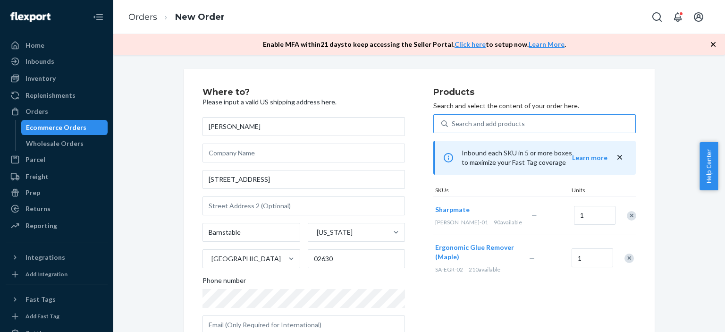
click at [677, 254] on div "Where to? Please input a valid US shipping address here. Avery Revere 129 Rende…" at bounding box center [419, 283] width 598 height 429
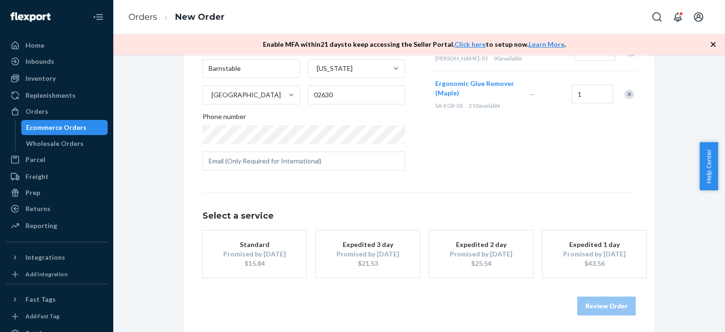
scroll to position [166, 0]
click at [252, 249] on div "Promised by Oct 3, 2025" at bounding box center [255, 251] width 76 height 9
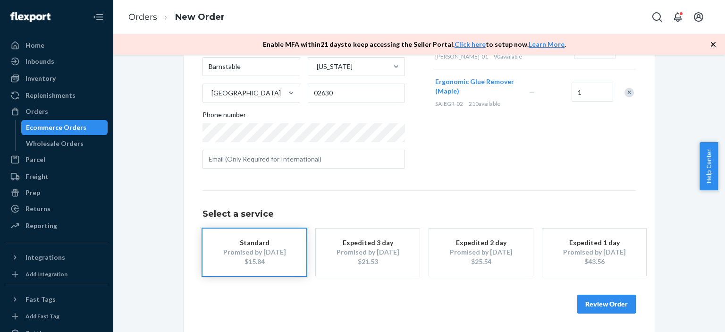
click at [601, 304] on button "Review Order" at bounding box center [606, 304] width 59 height 19
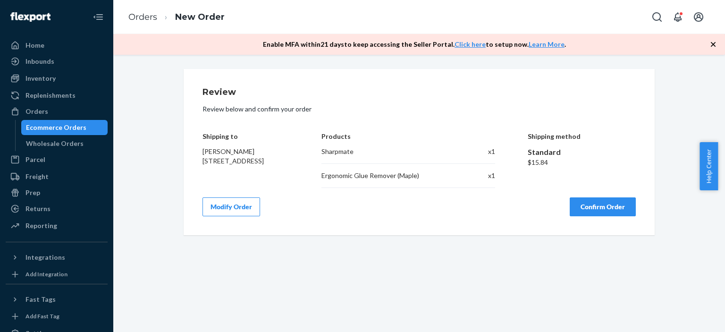
click at [610, 208] on button "Confirm Order" at bounding box center [603, 206] width 66 height 19
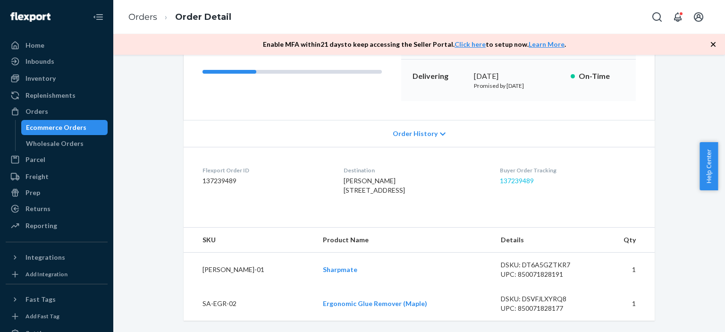
scroll to position [142, 0]
click at [529, 177] on link "137239489" at bounding box center [517, 181] width 34 height 8
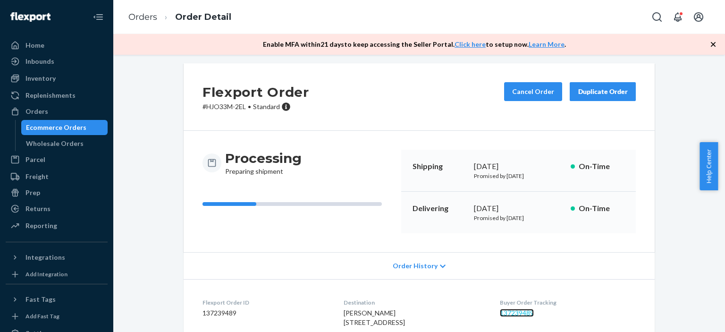
scroll to position [0, 0]
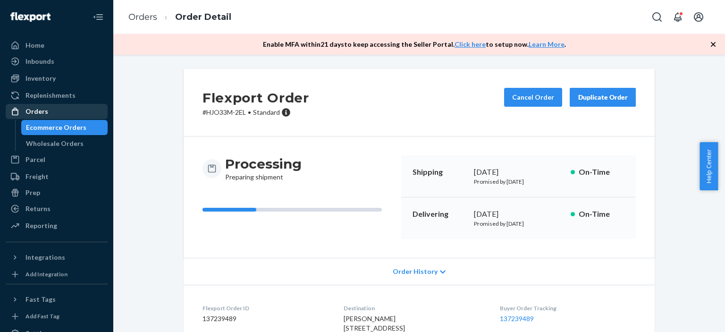
click at [64, 113] on div "Orders" at bounding box center [57, 111] width 100 height 13
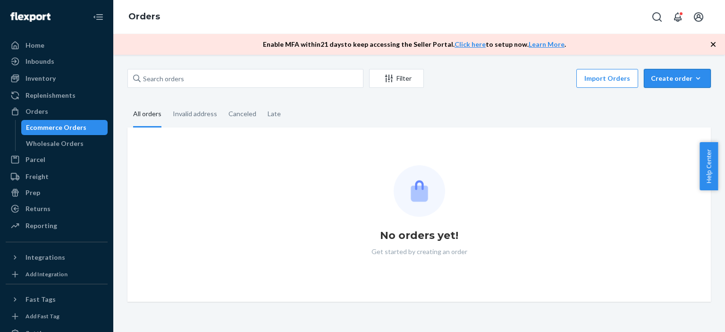
click at [665, 78] on div "Create order" at bounding box center [677, 78] width 53 height 9
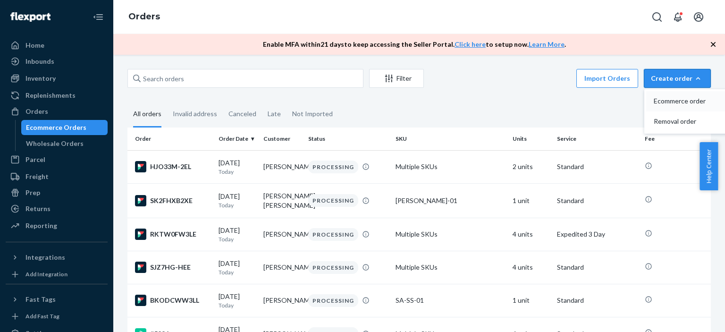
click at [677, 99] on span "Ecommerce order" at bounding box center [683, 101] width 59 height 7
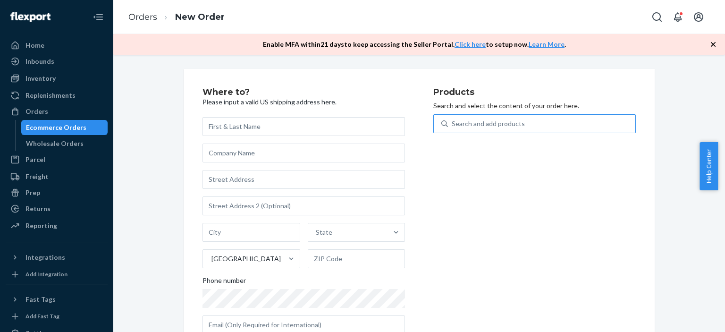
click at [469, 122] on div "Search and add products" at bounding box center [488, 123] width 73 height 9
click at [453, 122] on input "Search and add products" at bounding box center [452, 123] width 1 height 9
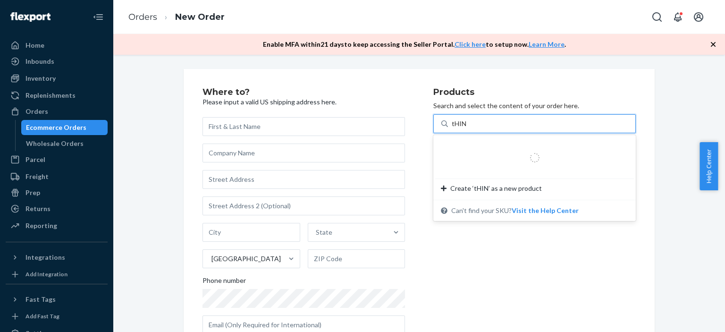
type input "tHIN"
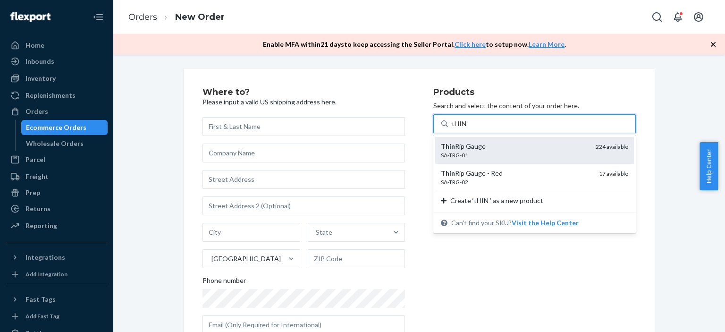
click at [479, 151] on div "SA-TRG-01" at bounding box center [514, 155] width 147 height 8
click at [468, 128] on input "tHIN" at bounding box center [460, 123] width 17 height 9
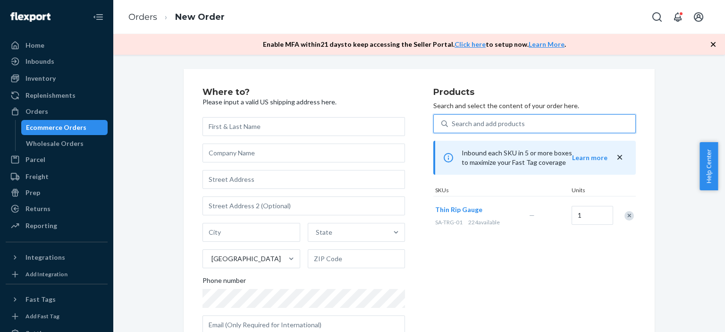
click at [476, 126] on div "Search and add products" at bounding box center [488, 123] width 73 height 9
click at [453, 126] on input "0 results available. Use Up and Down to choose options, press Enter to select t…" at bounding box center [452, 123] width 1 height 9
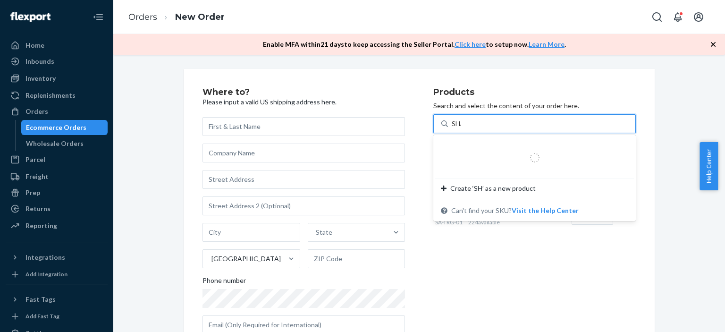
type input "SHAR"
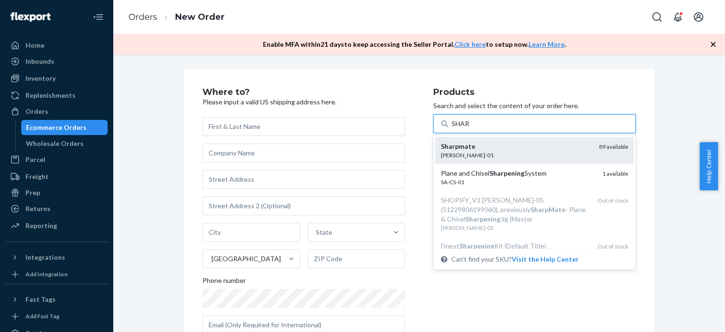
click at [480, 151] on div "[PERSON_NAME]-01" at bounding box center [516, 155] width 151 height 8
click at [470, 128] on input "SHAR" at bounding box center [461, 123] width 18 height 9
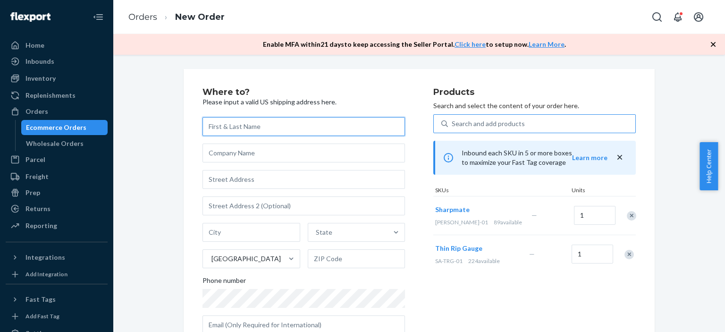
click at [233, 124] on input "text" at bounding box center [304, 126] width 203 height 19
click at [217, 128] on input "text" at bounding box center [304, 126] width 203 height 19
paste input "[PERSON_NAME]"
type input "[PERSON_NAME]"
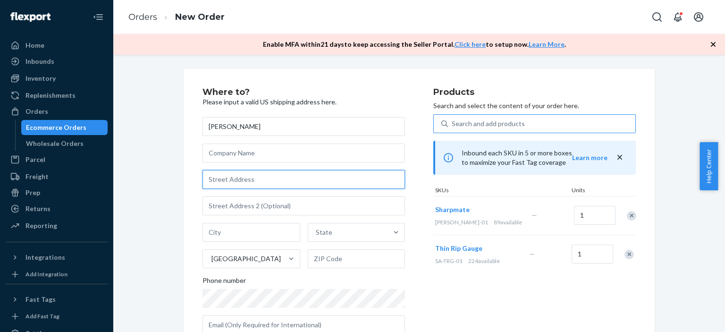
click at [240, 183] on input "text" at bounding box center [304, 179] width 203 height 19
click at [225, 179] on input "text" at bounding box center [304, 179] width 203 height 19
paste input "2266 S Tongass Hwy Ketchikan AK 99901"
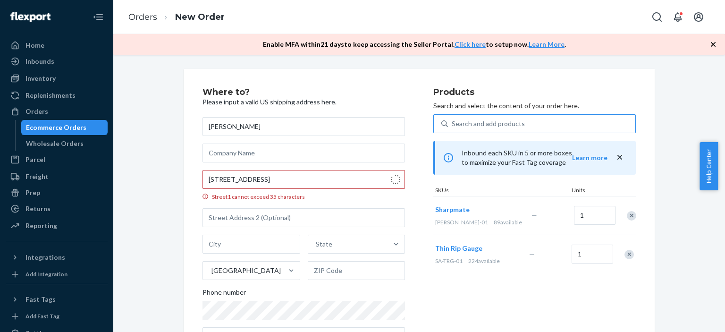
type input "2266 S Tongass Hwy"
type input "Ketchikan"
type input "99901"
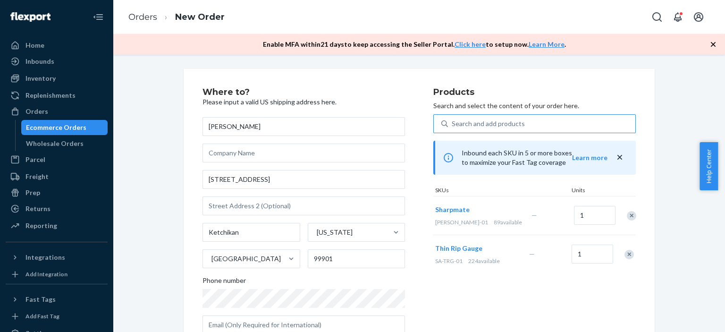
click at [669, 281] on div "Where to? Please input a valid US shipping address here. Greg Lynch 2266 S Tong…" at bounding box center [419, 283] width 598 height 429
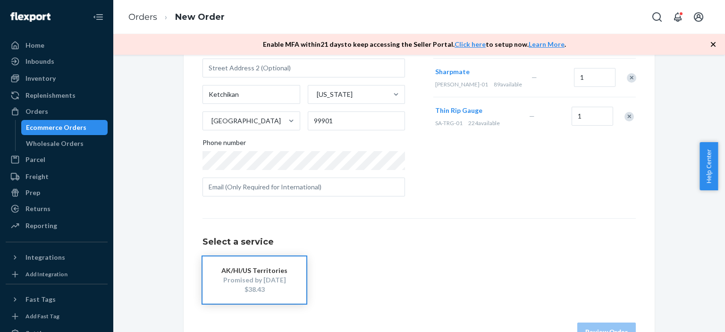
scroll to position [142, 0]
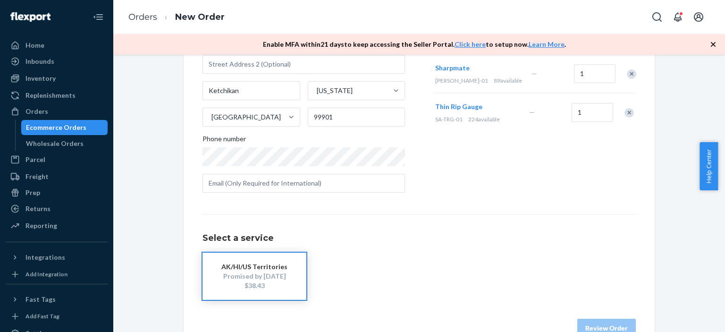
click at [259, 273] on div "Promised by Oct 3, 2025" at bounding box center [255, 275] width 76 height 9
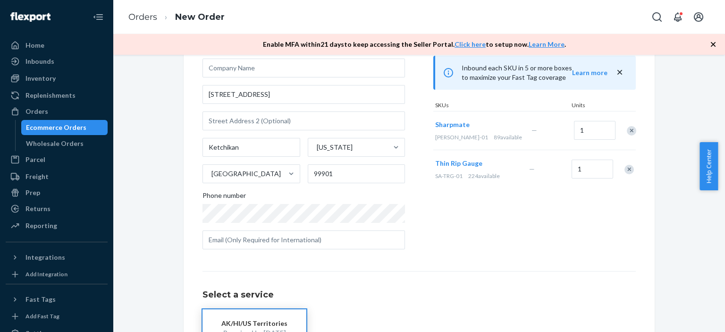
scroll to position [94, 0]
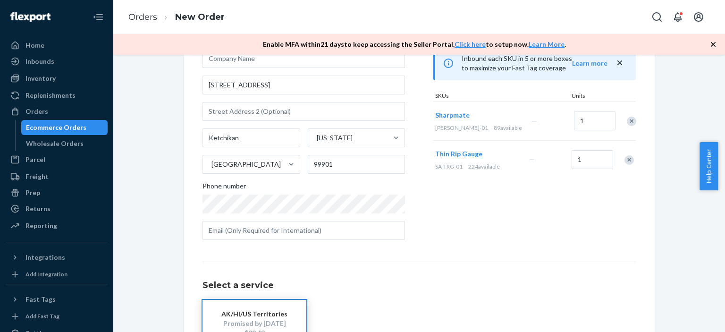
click at [673, 271] on div "Where to? Please input a valid US shipping address here. Greg Lynch 2266 S Tong…" at bounding box center [419, 189] width 598 height 429
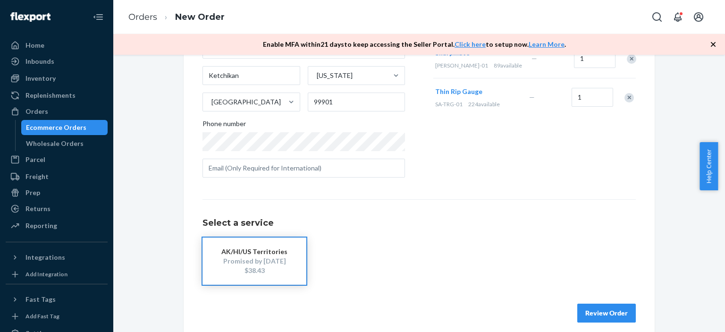
scroll to position [166, 0]
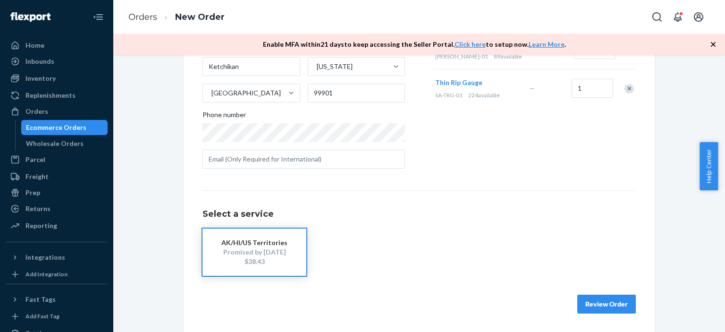
click at [606, 300] on button "Review Order" at bounding box center [606, 304] width 59 height 19
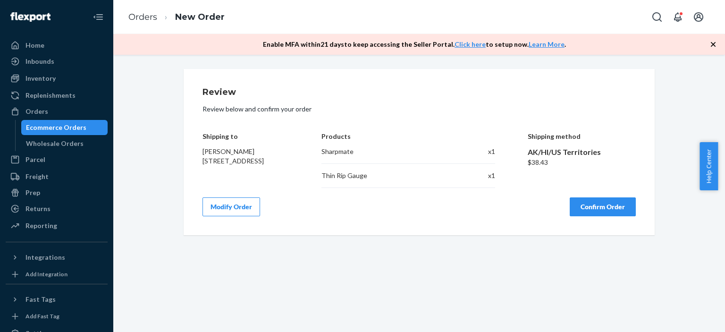
click at [591, 203] on button "Confirm Order" at bounding box center [603, 206] width 66 height 19
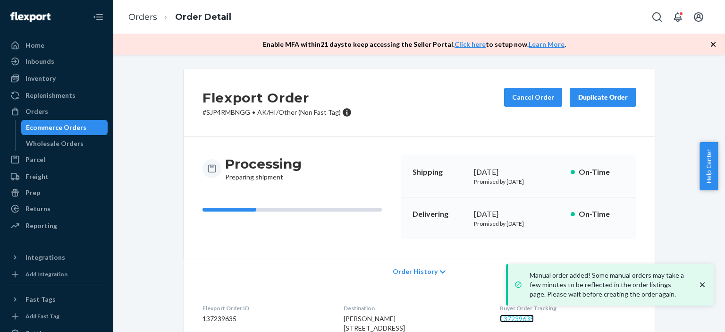
click at [527, 318] on link "137239635" at bounding box center [517, 318] width 34 height 8
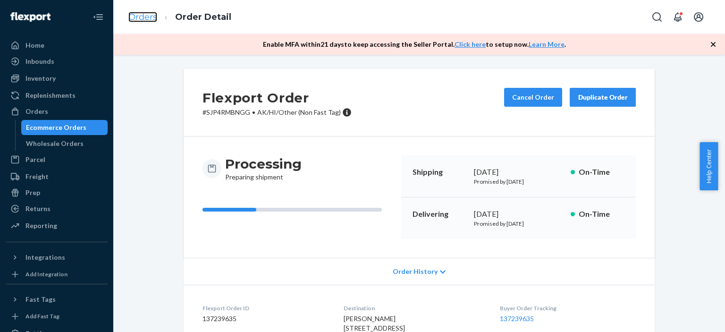
click at [134, 17] on link "Orders" at bounding box center [142, 17] width 29 height 10
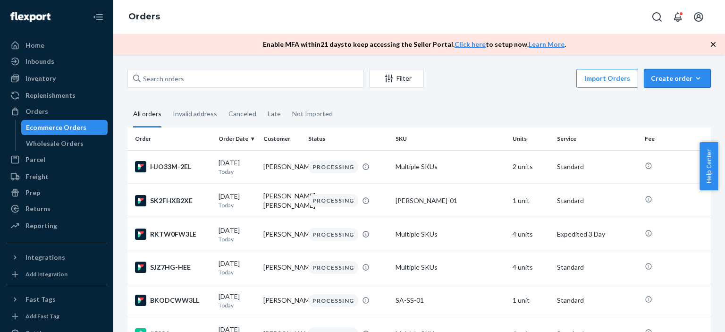
click at [659, 83] on div "Create order" at bounding box center [677, 78] width 53 height 9
click at [661, 101] on span "Ecommerce order" at bounding box center [683, 101] width 59 height 7
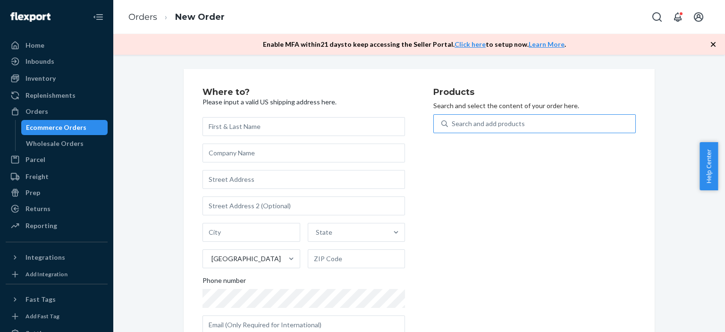
click at [470, 127] on div "Search and add products" at bounding box center [488, 123] width 73 height 9
click at [453, 127] on input "Search and add products" at bounding box center [452, 123] width 1 height 9
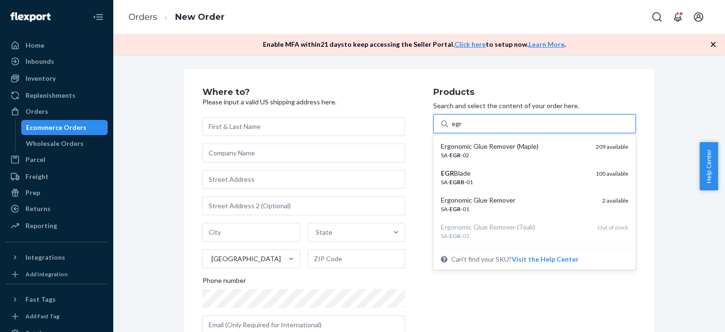
type input "egr"
